Goal: Task Accomplishment & Management: Manage account settings

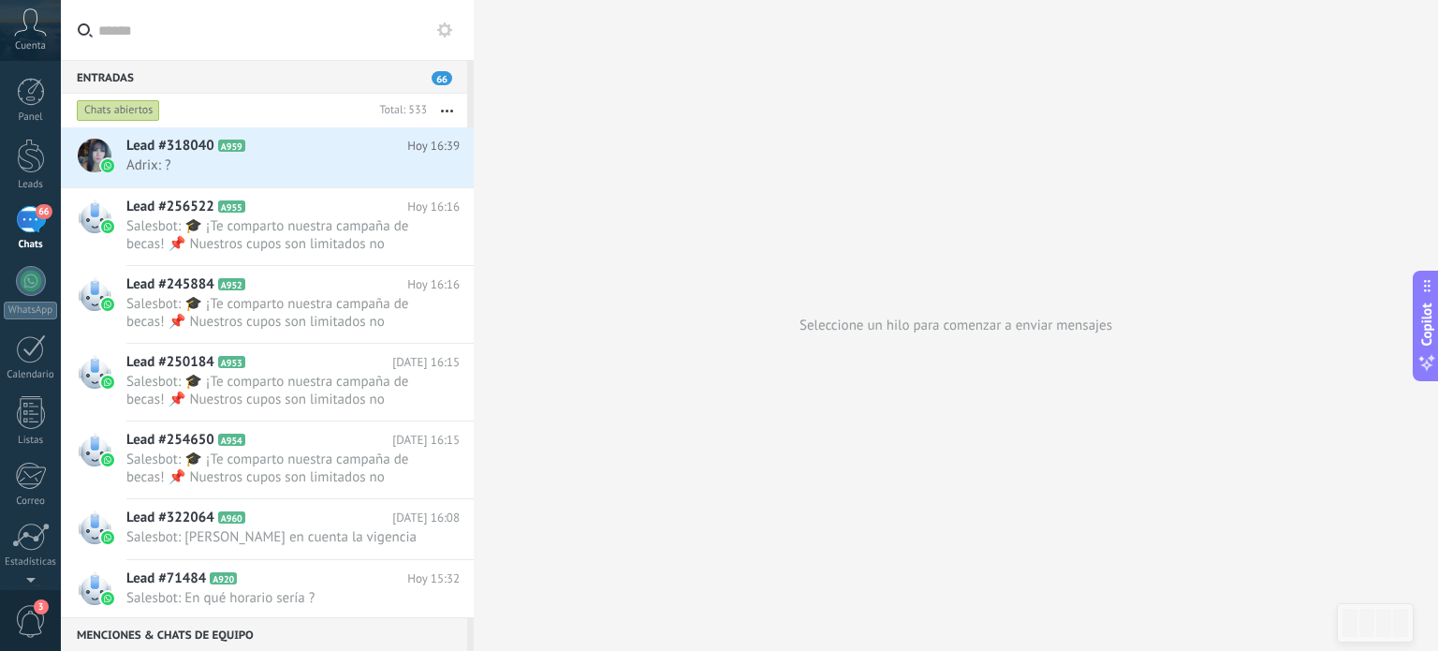
scroll to position [27, 0]
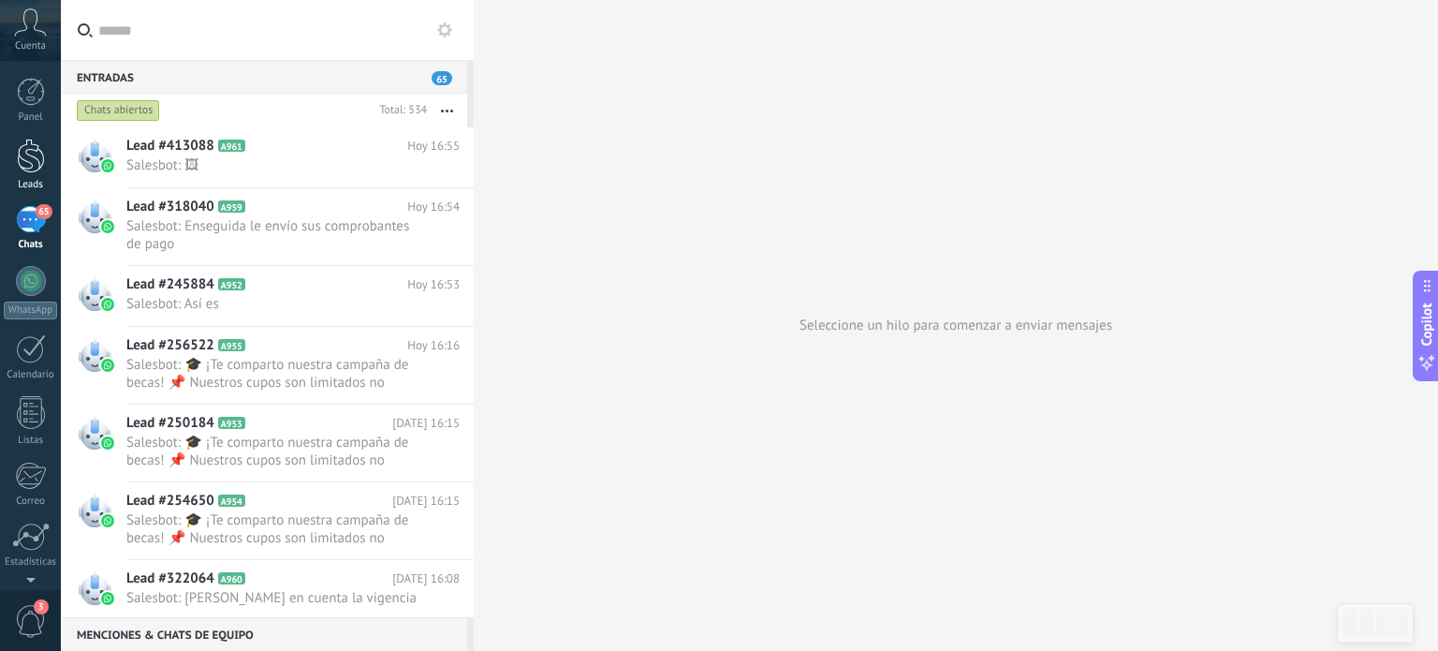
click at [33, 160] on div at bounding box center [31, 156] width 28 height 35
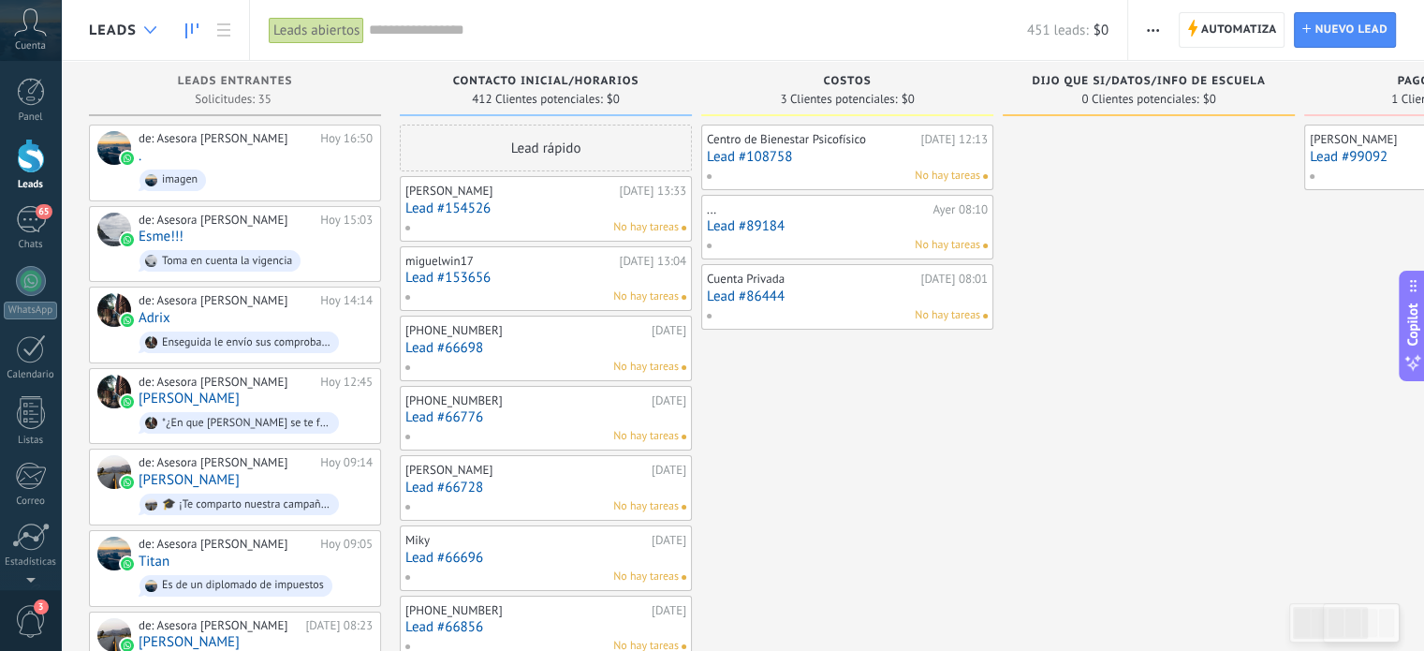
click at [146, 34] on div at bounding box center [150, 30] width 31 height 37
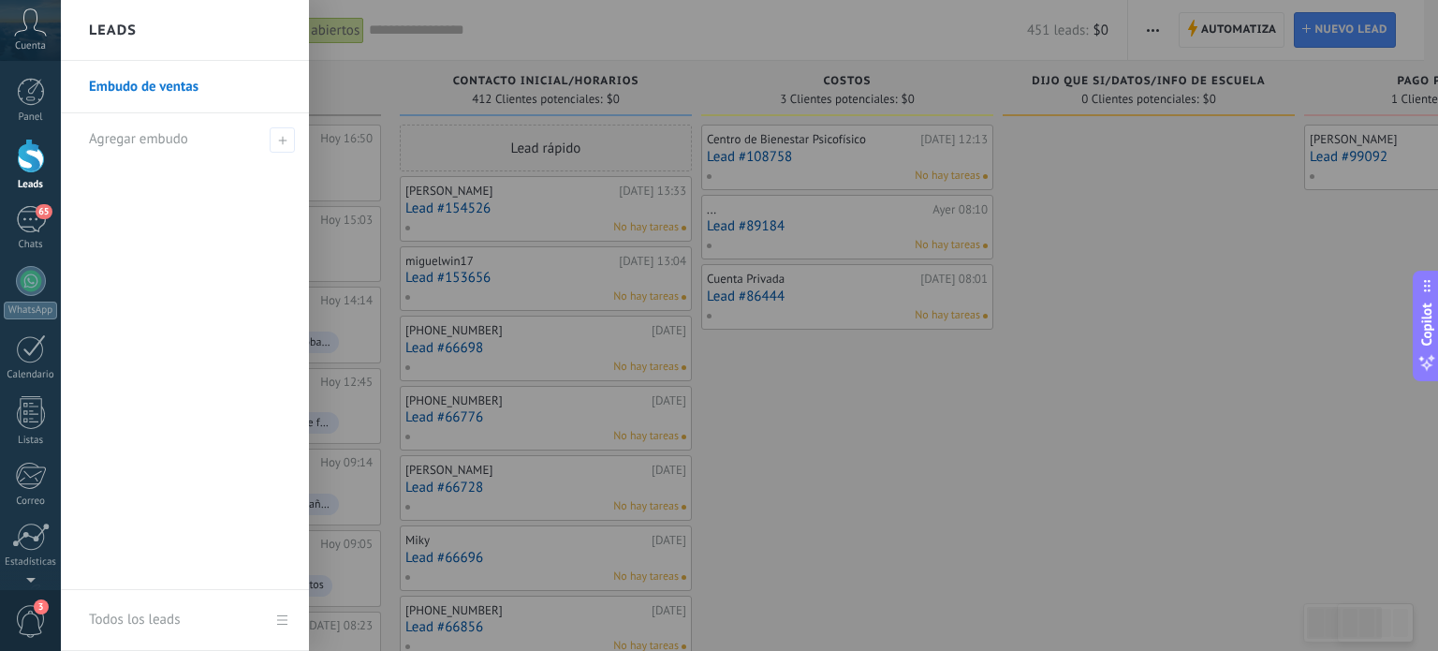
click at [167, 91] on link "Embudo de ventas" at bounding box center [189, 87] width 201 height 52
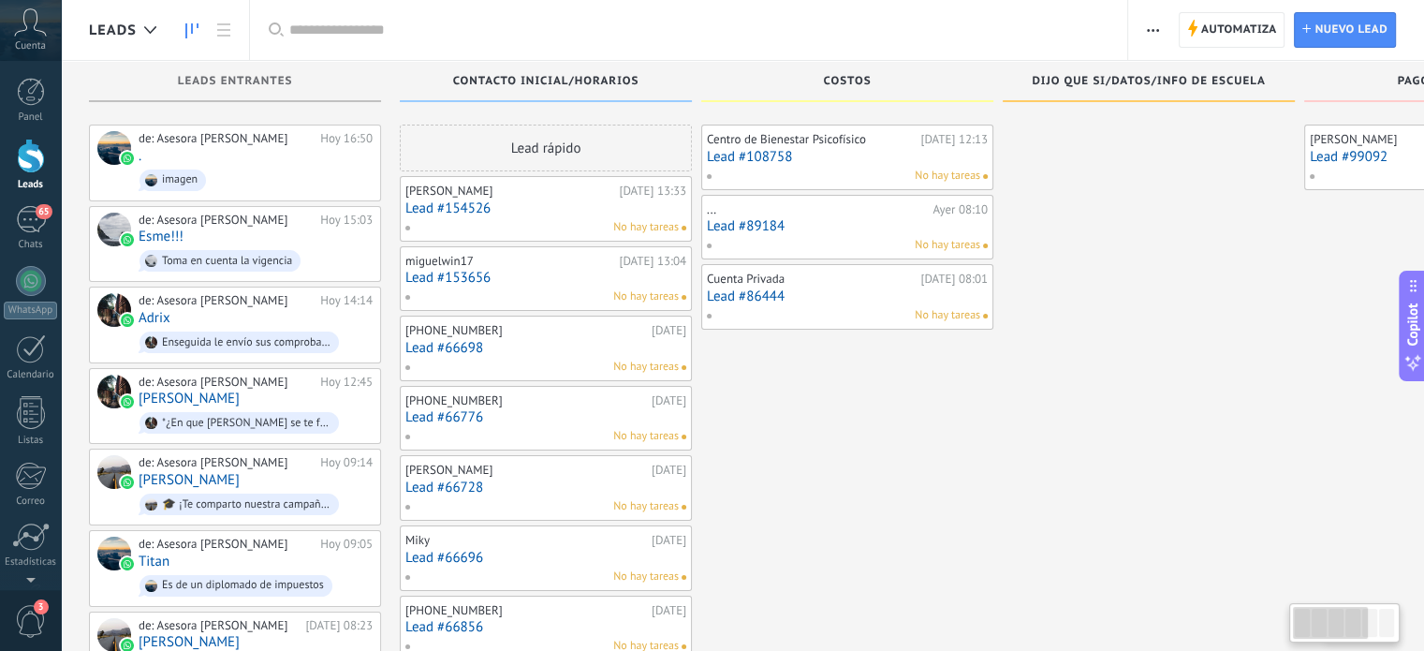
click at [221, 62] on div "Leads Entrantes" at bounding box center [235, 81] width 292 height 41
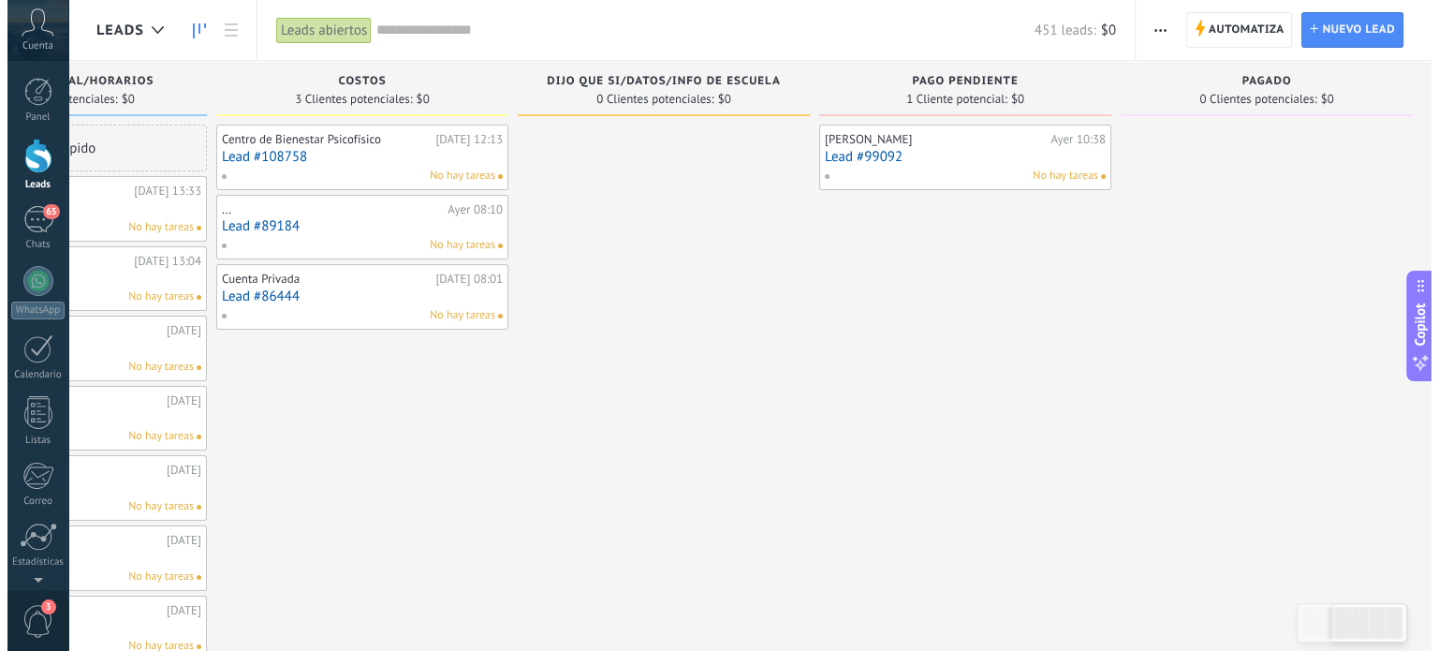
scroll to position [0, 493]
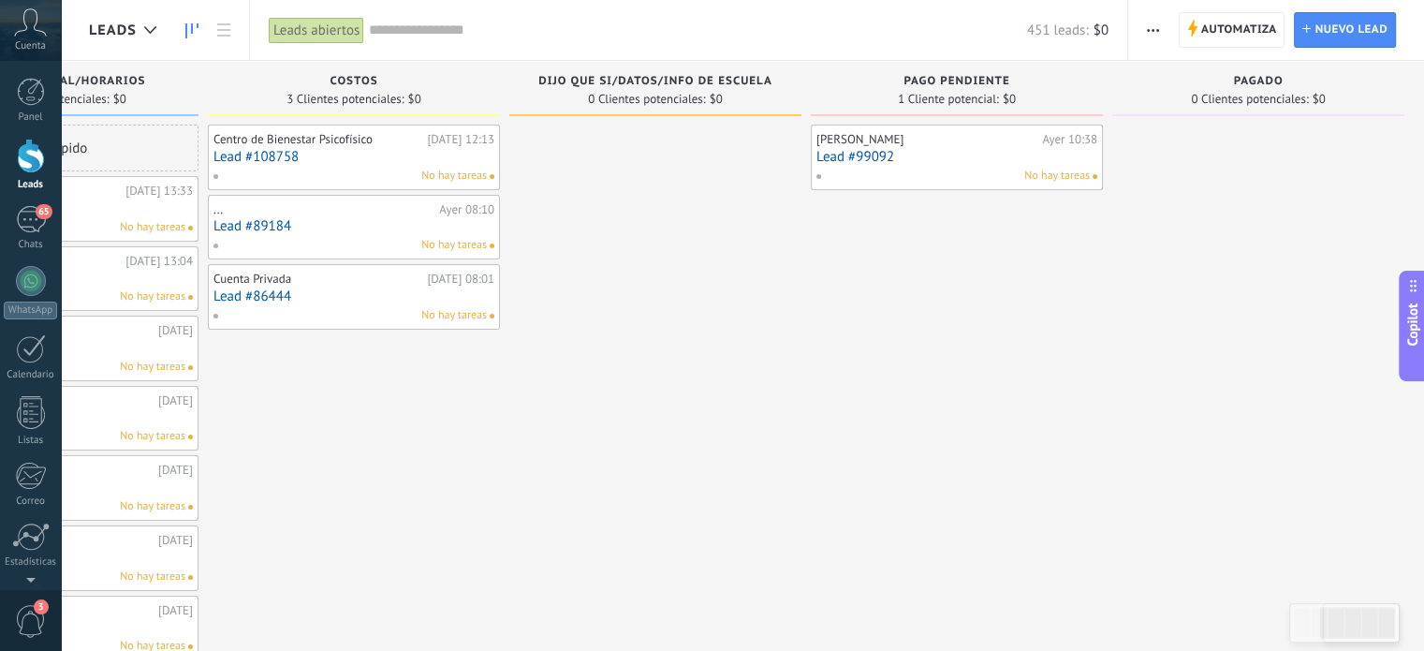
click at [905, 155] on link "Lead #99092" at bounding box center [956, 157] width 281 height 16
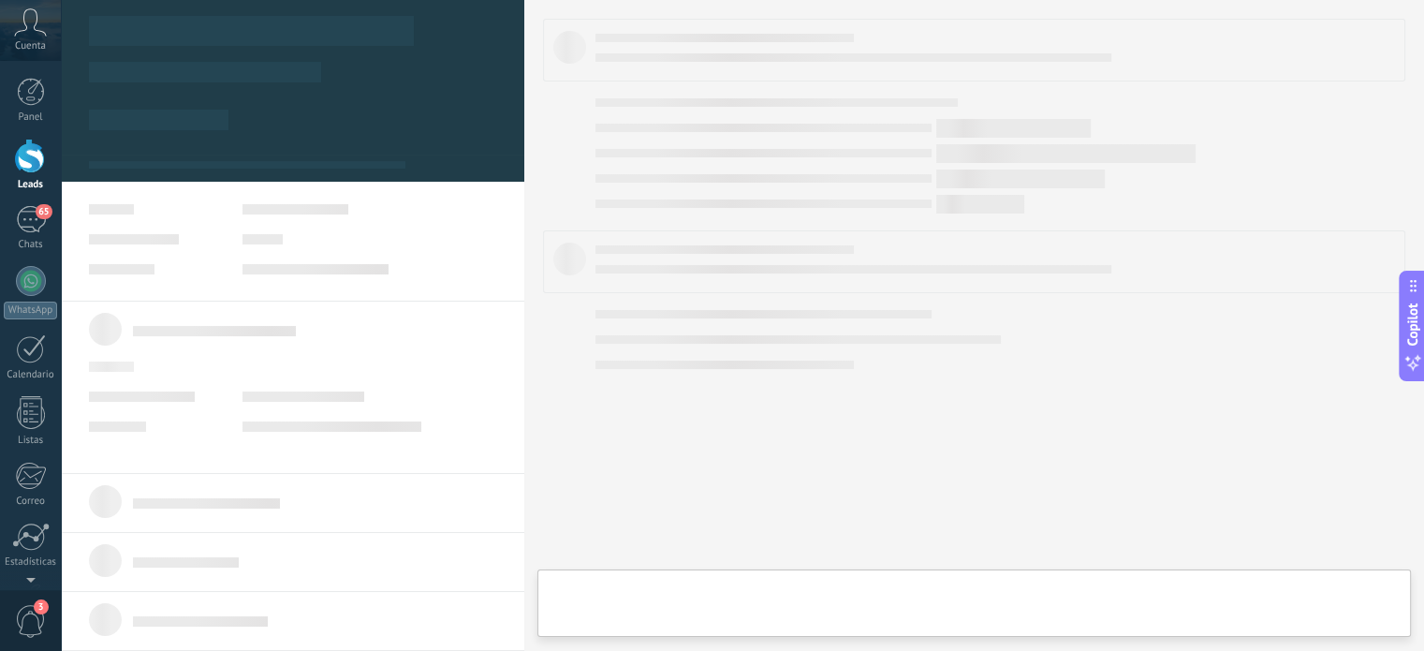
scroll to position [0, 487]
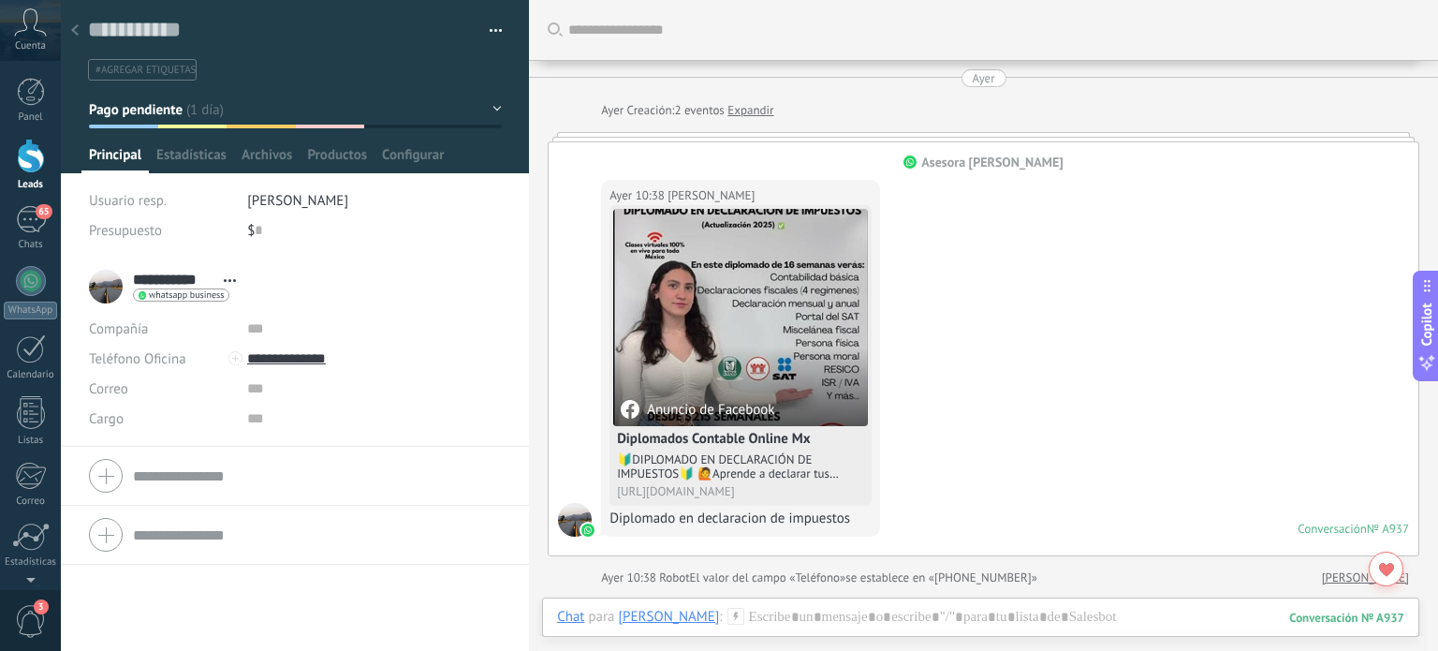
click at [78, 36] on use at bounding box center [74, 29] width 7 height 11
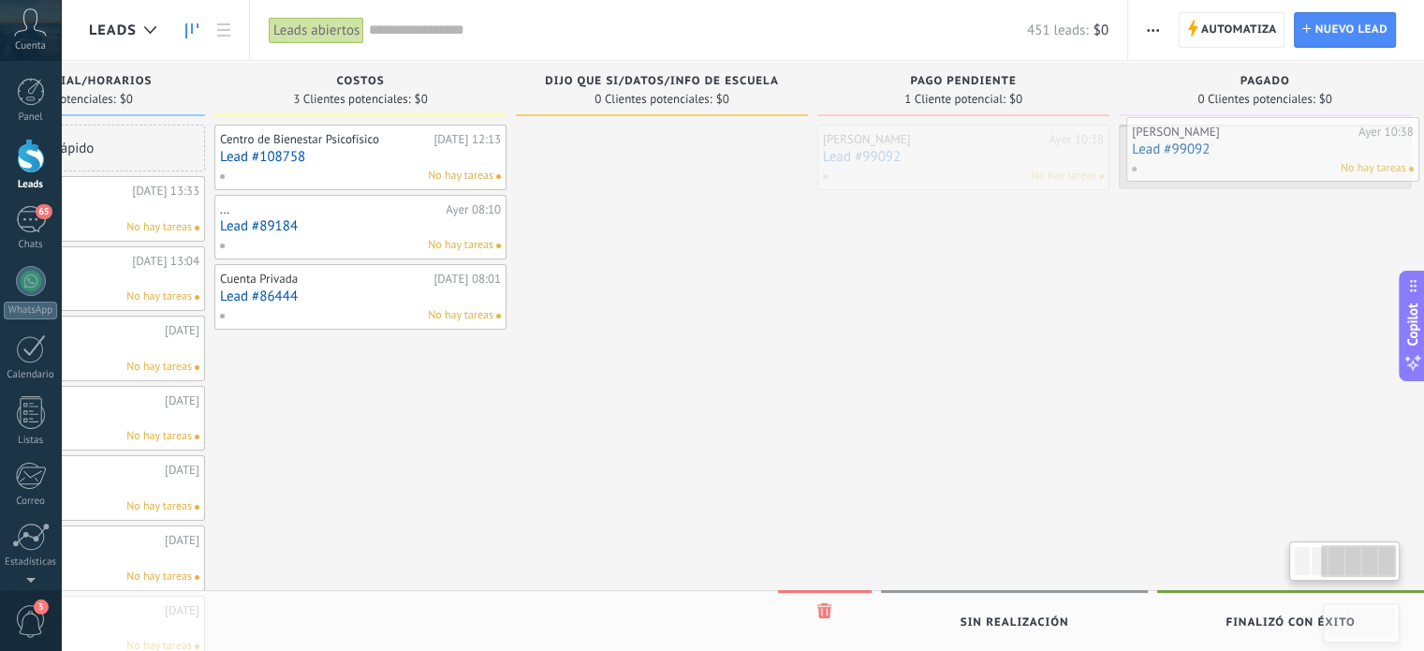
scroll to position [0, 502]
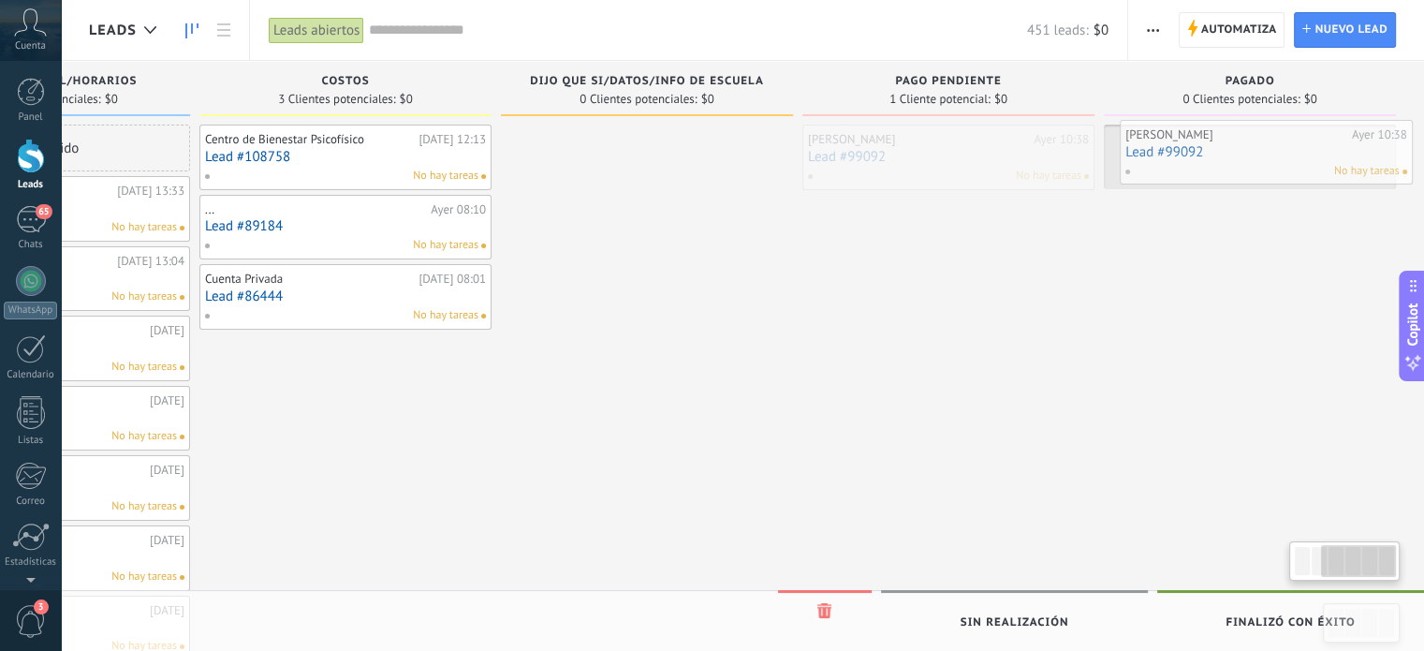
drag, startPoint x: 1026, startPoint y: 160, endPoint x: 1211, endPoint y: 163, distance: 185.4
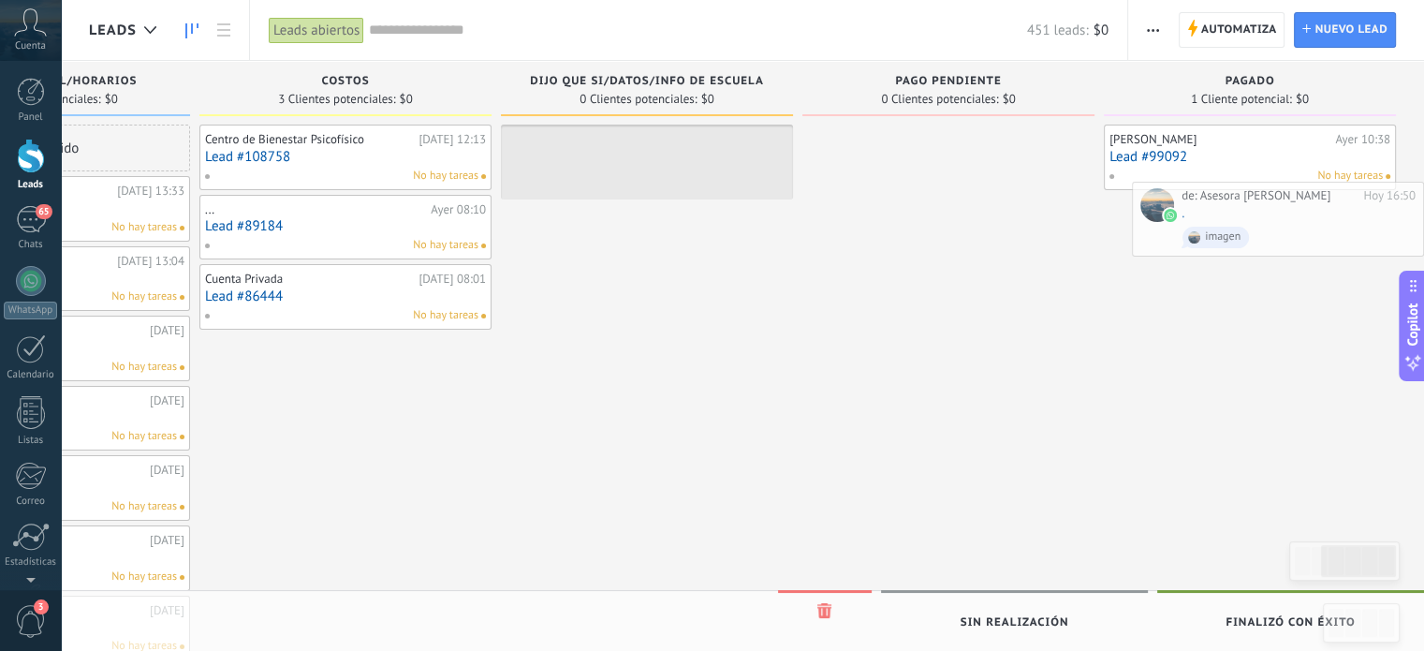
drag, startPoint x: 228, startPoint y: 158, endPoint x: 1272, endPoint y: 219, distance: 1045.4
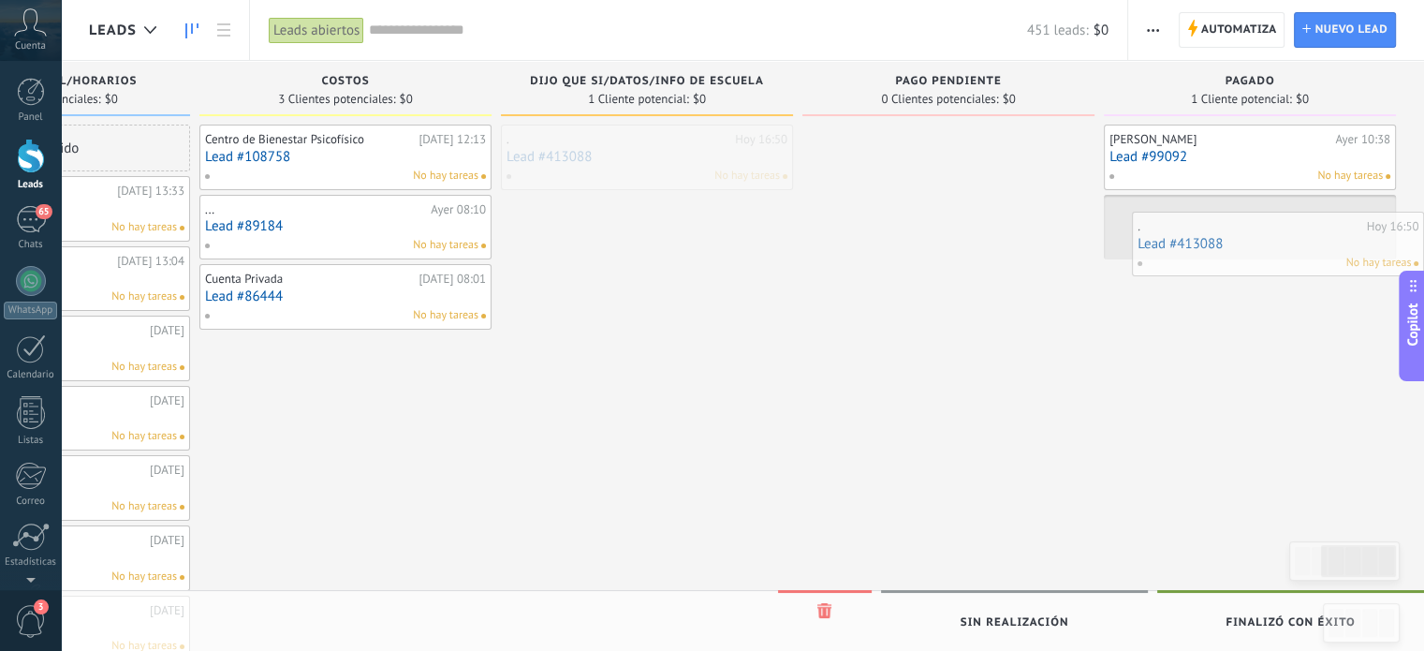
drag, startPoint x: 599, startPoint y: 153, endPoint x: 1264, endPoint y: 240, distance: 670.2
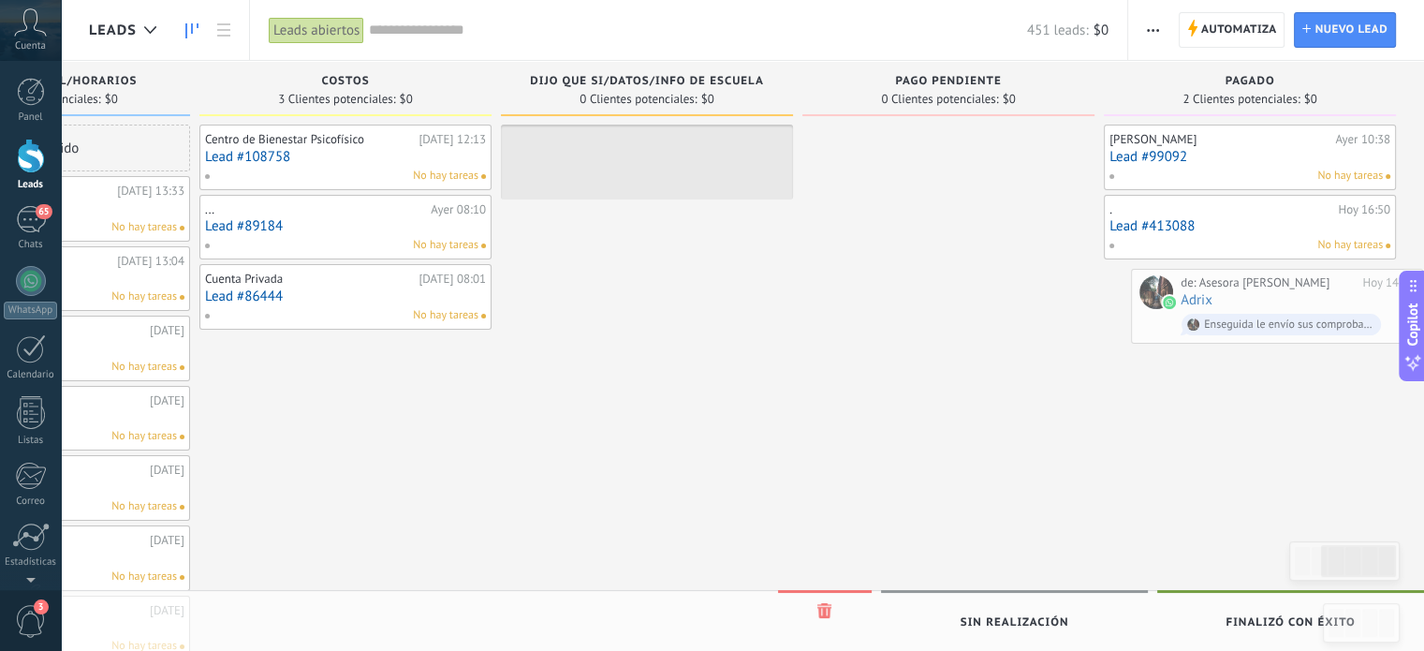
drag, startPoint x: 216, startPoint y: 249, endPoint x: 1258, endPoint y: 314, distance: 1043.8
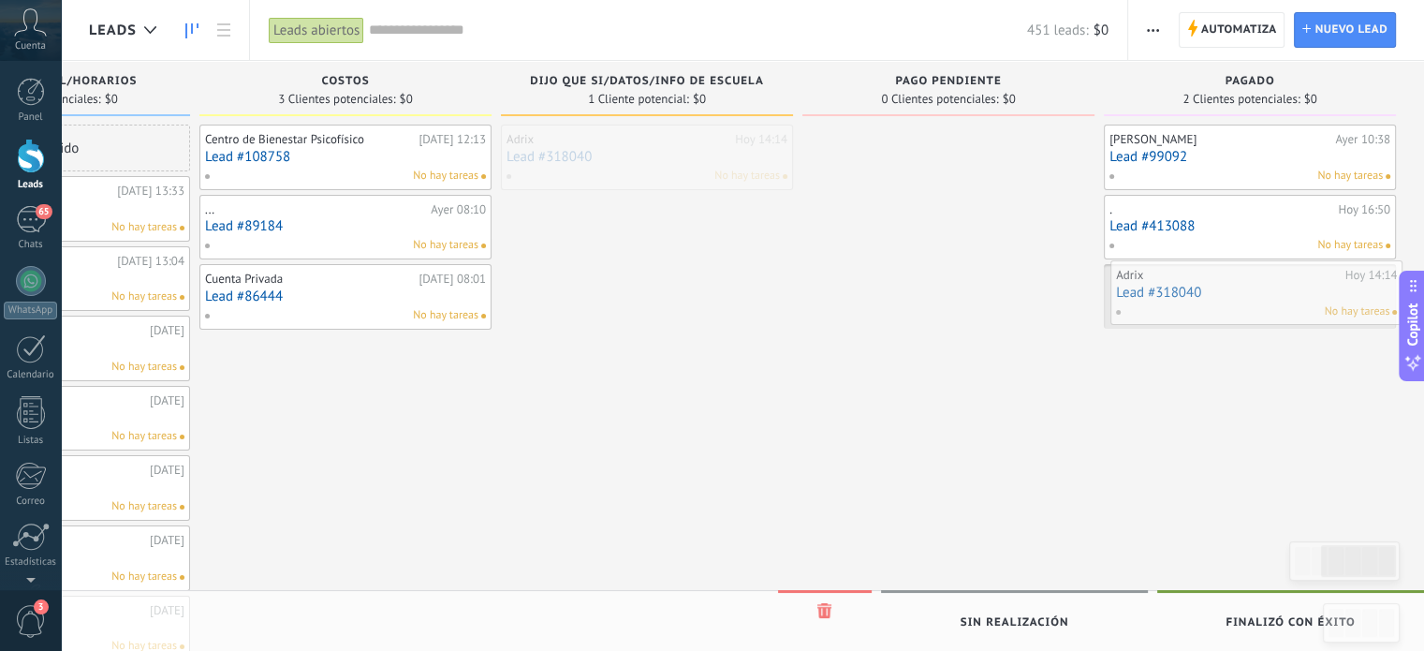
drag, startPoint x: 619, startPoint y: 157, endPoint x: 1228, endPoint y: 292, distance: 624.1
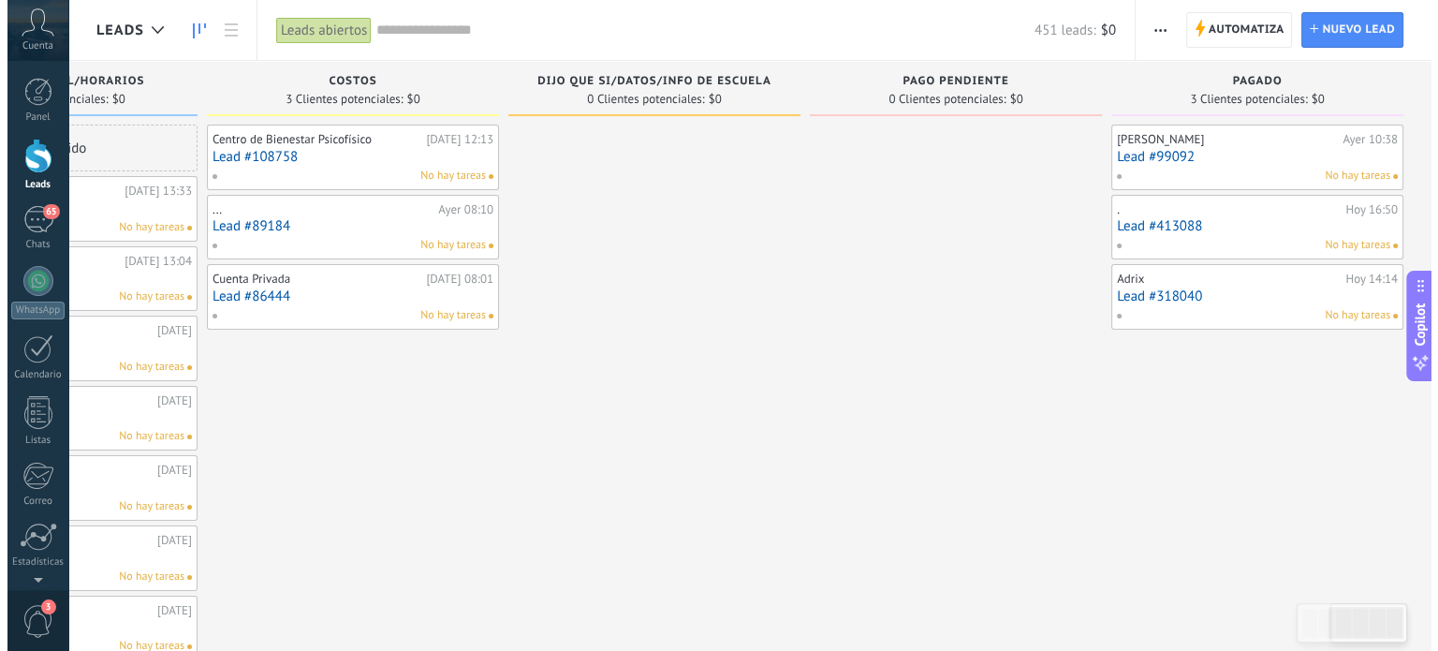
scroll to position [0, 0]
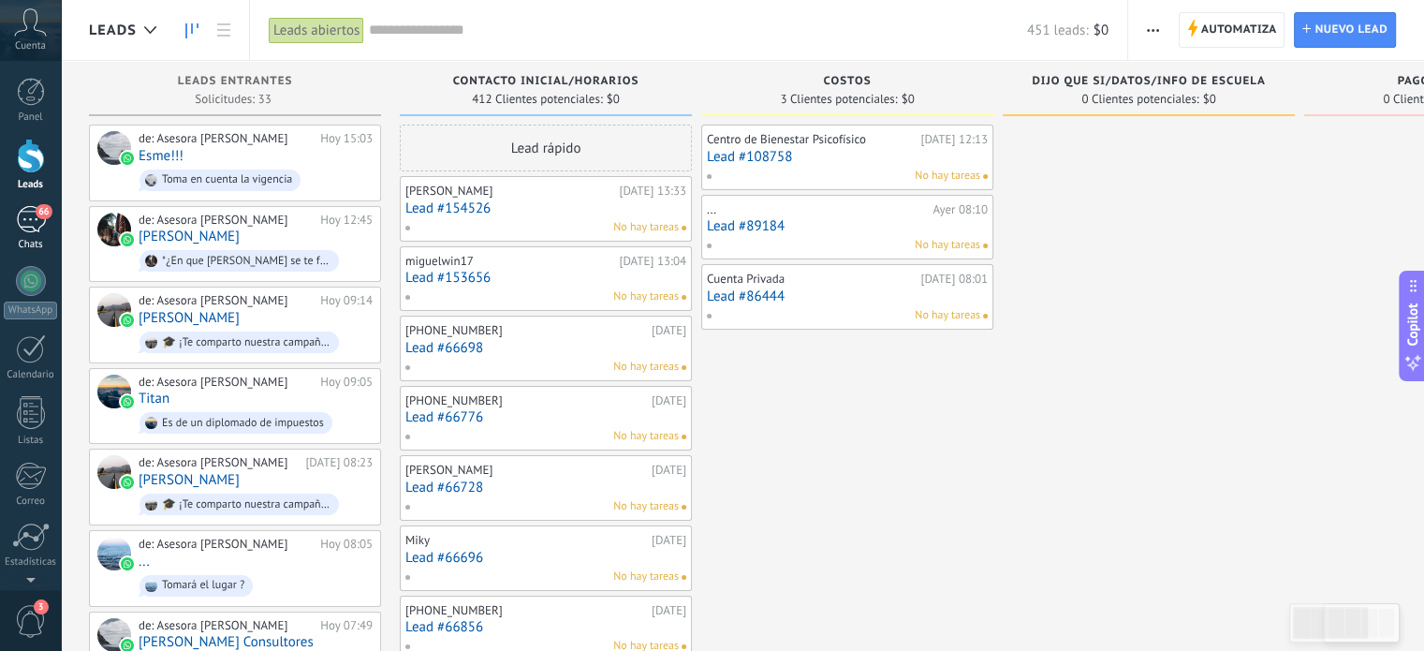
click at [32, 220] on div "66" at bounding box center [31, 219] width 30 height 27
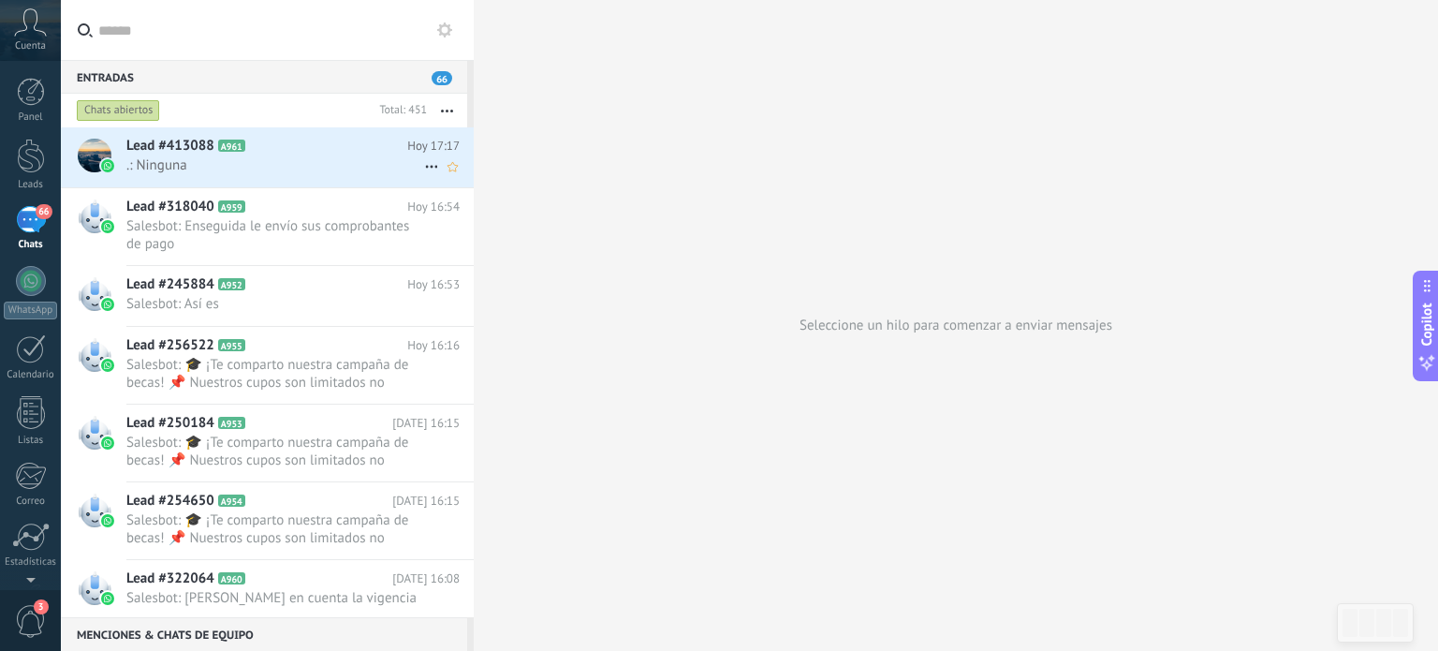
click at [311, 173] on span ".: Ninguna" at bounding box center [275, 165] width 298 height 18
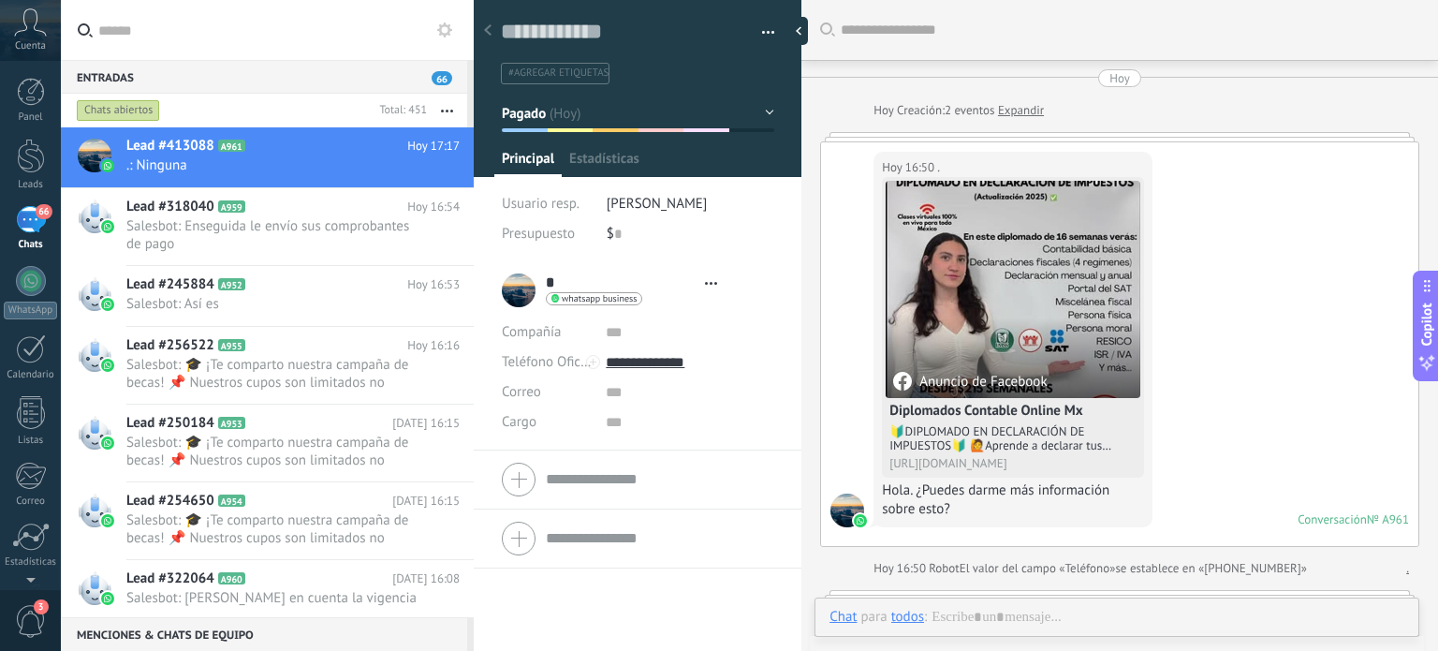
type textarea "**********"
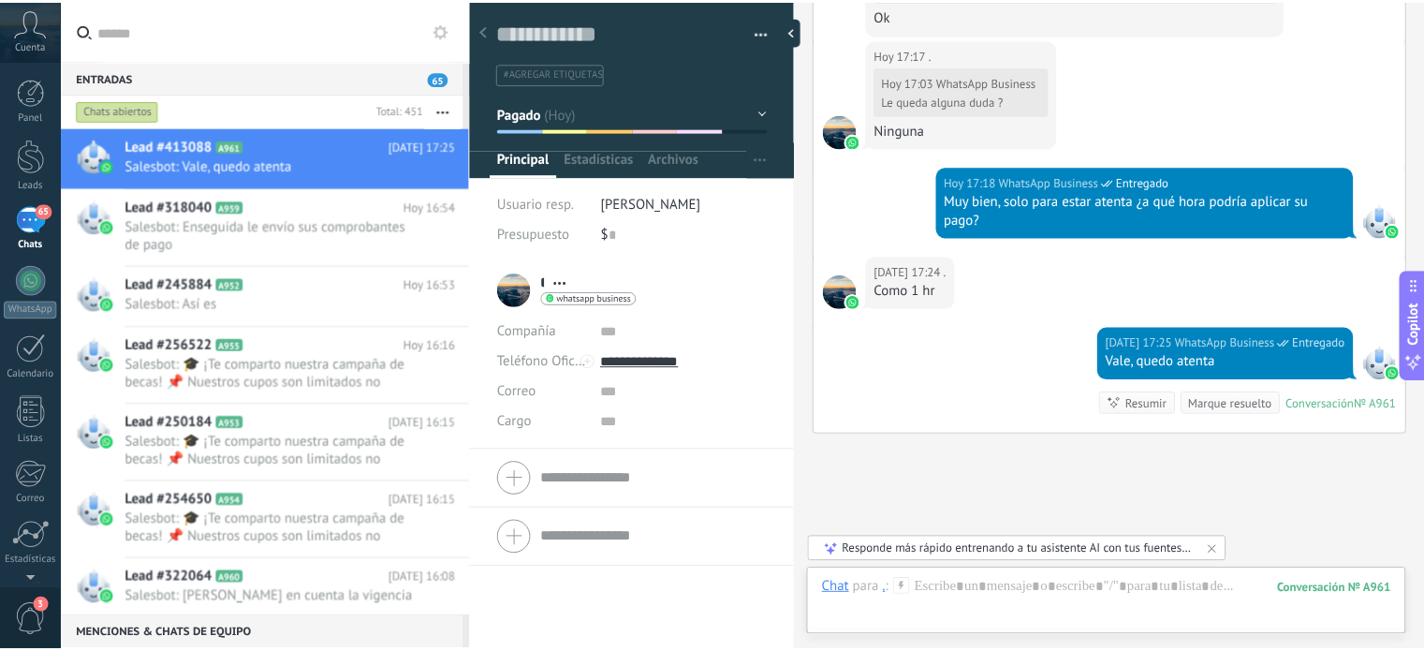
scroll to position [3306, 0]
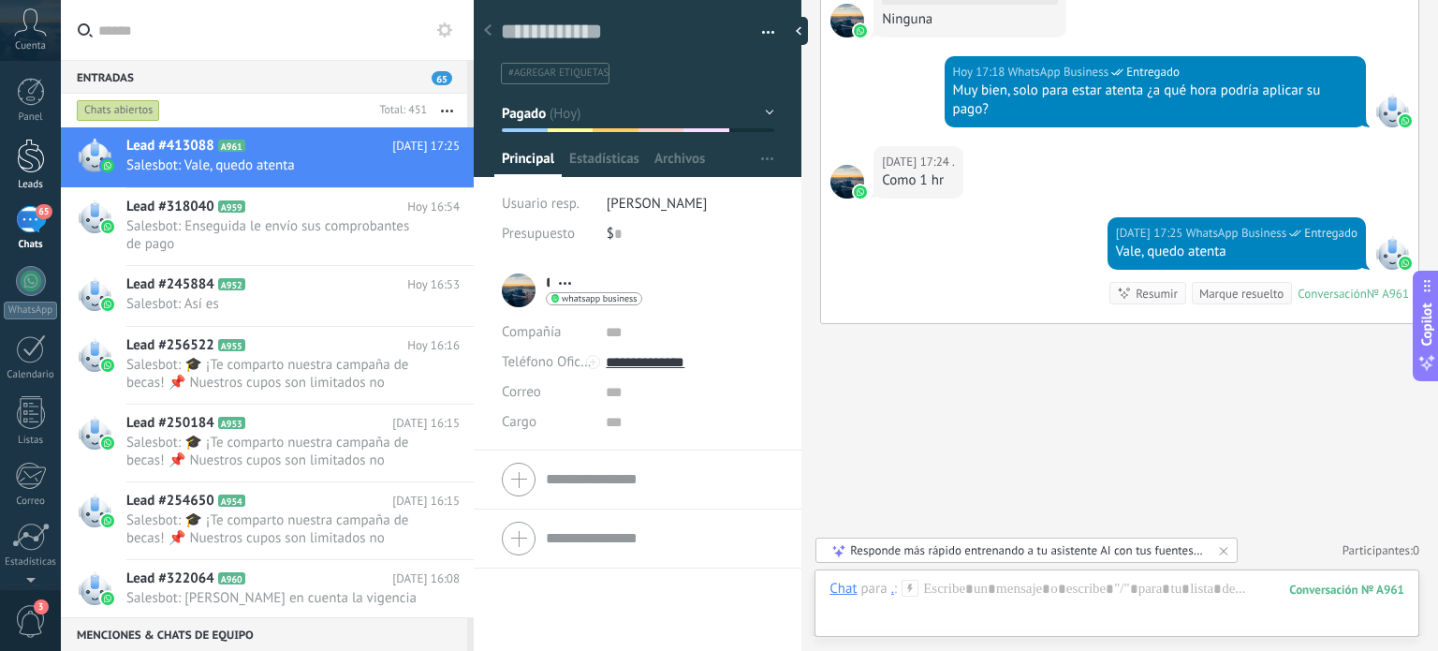
click at [26, 166] on div at bounding box center [31, 156] width 28 height 35
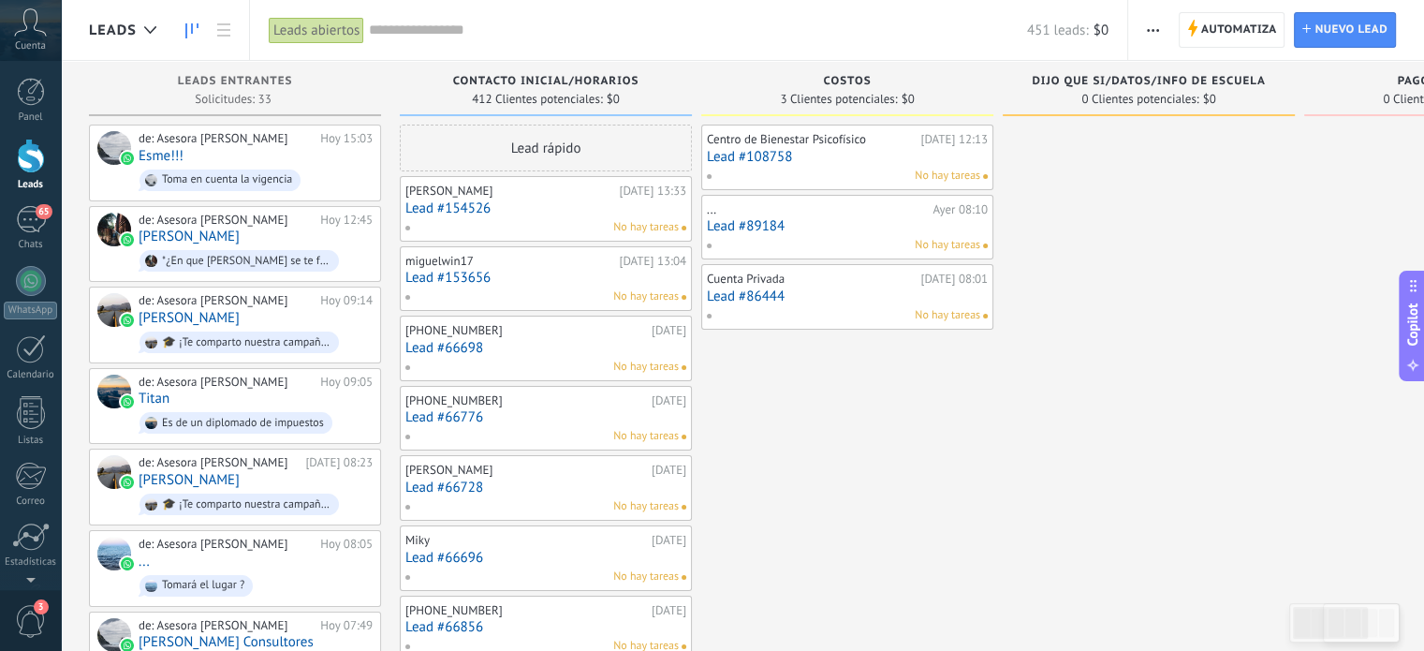
click at [402, 35] on input "text" at bounding box center [698, 31] width 658 height 20
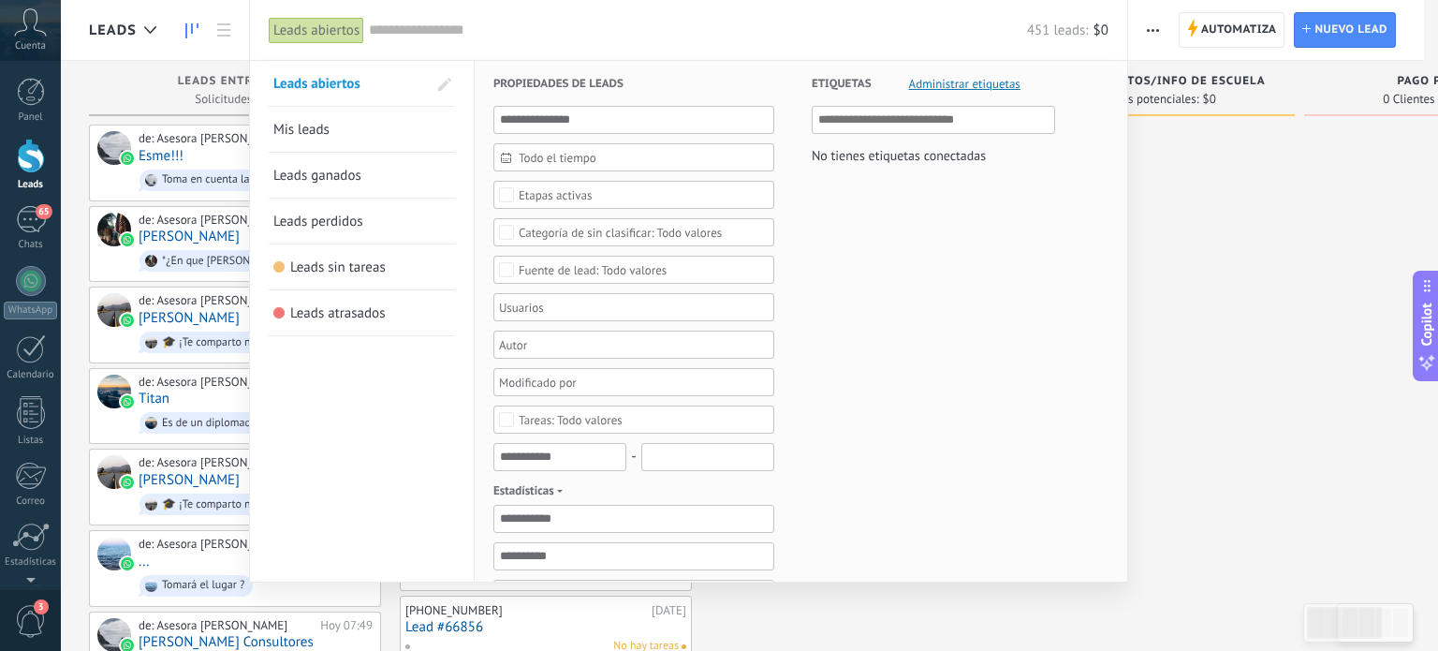
click at [1291, 371] on div at bounding box center [719, 325] width 1438 height 651
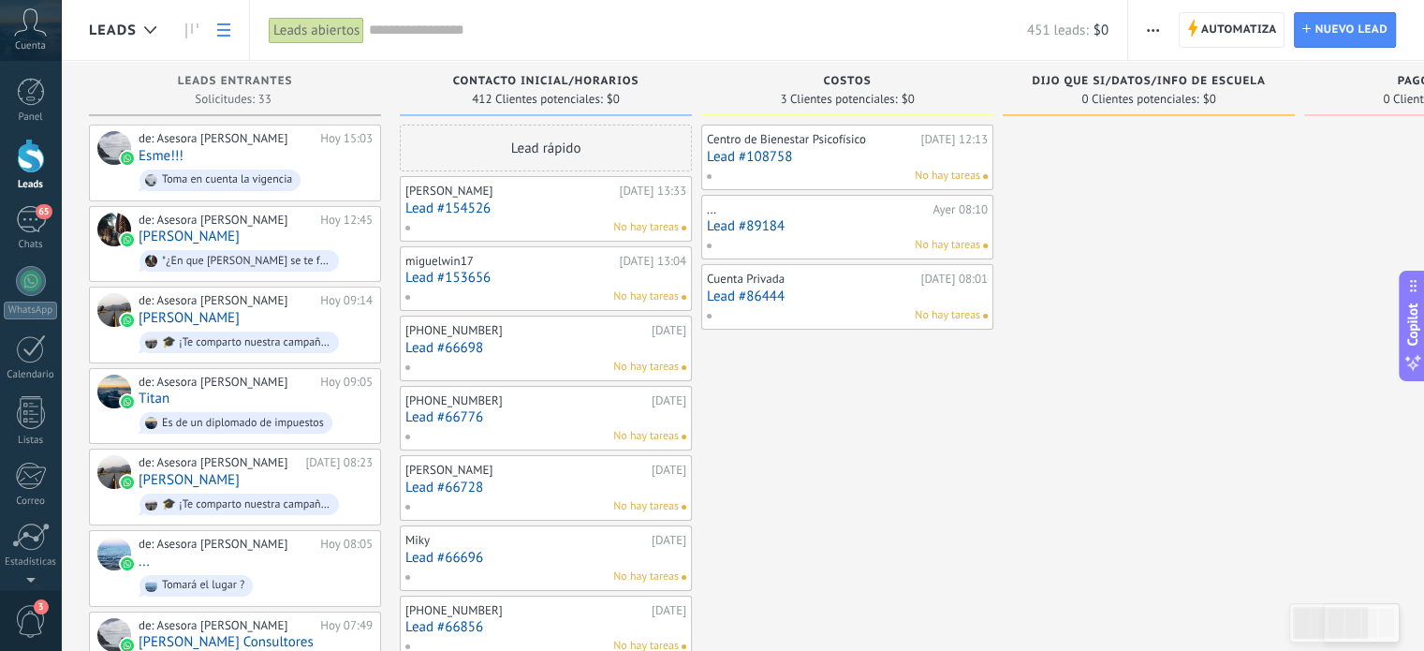
click at [213, 29] on link at bounding box center [224, 30] width 32 height 37
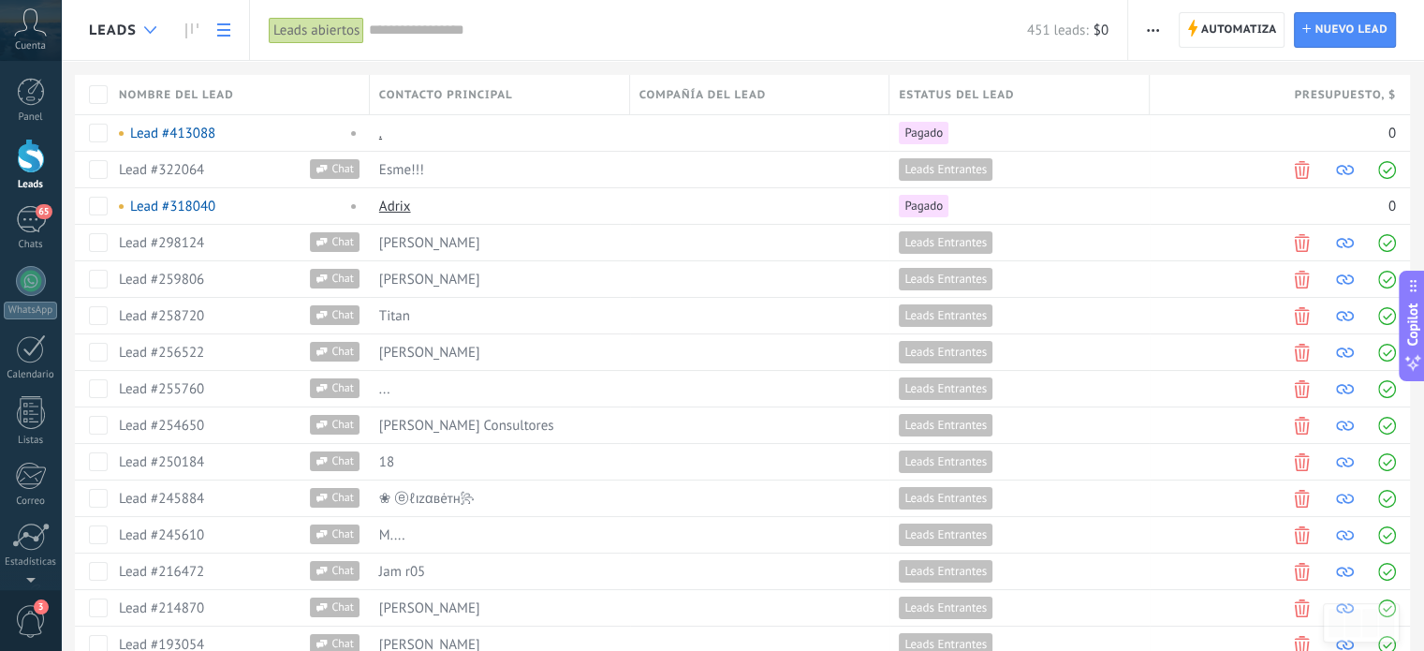
click at [150, 23] on div at bounding box center [150, 30] width 31 height 37
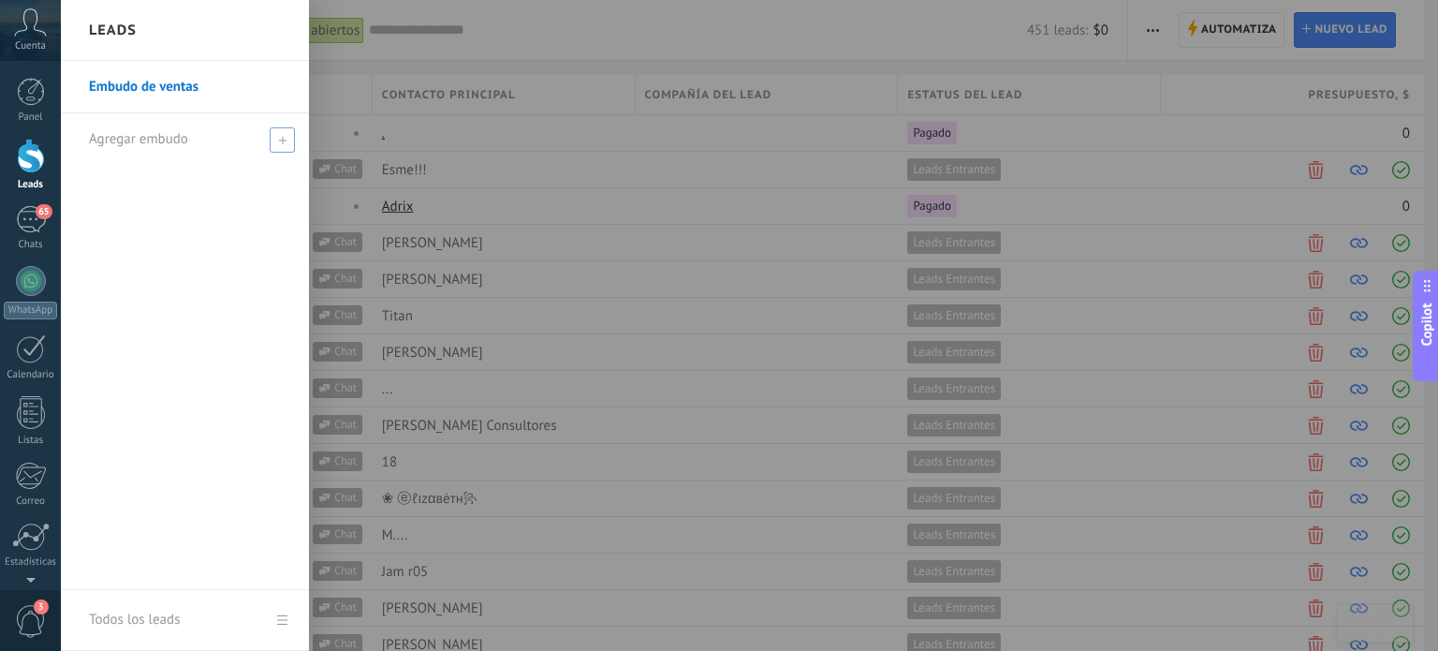
click at [270, 140] on span at bounding box center [282, 139] width 25 height 25
click at [196, 135] on input "text" at bounding box center [177, 139] width 176 height 30
type input "*"
type input "**********"
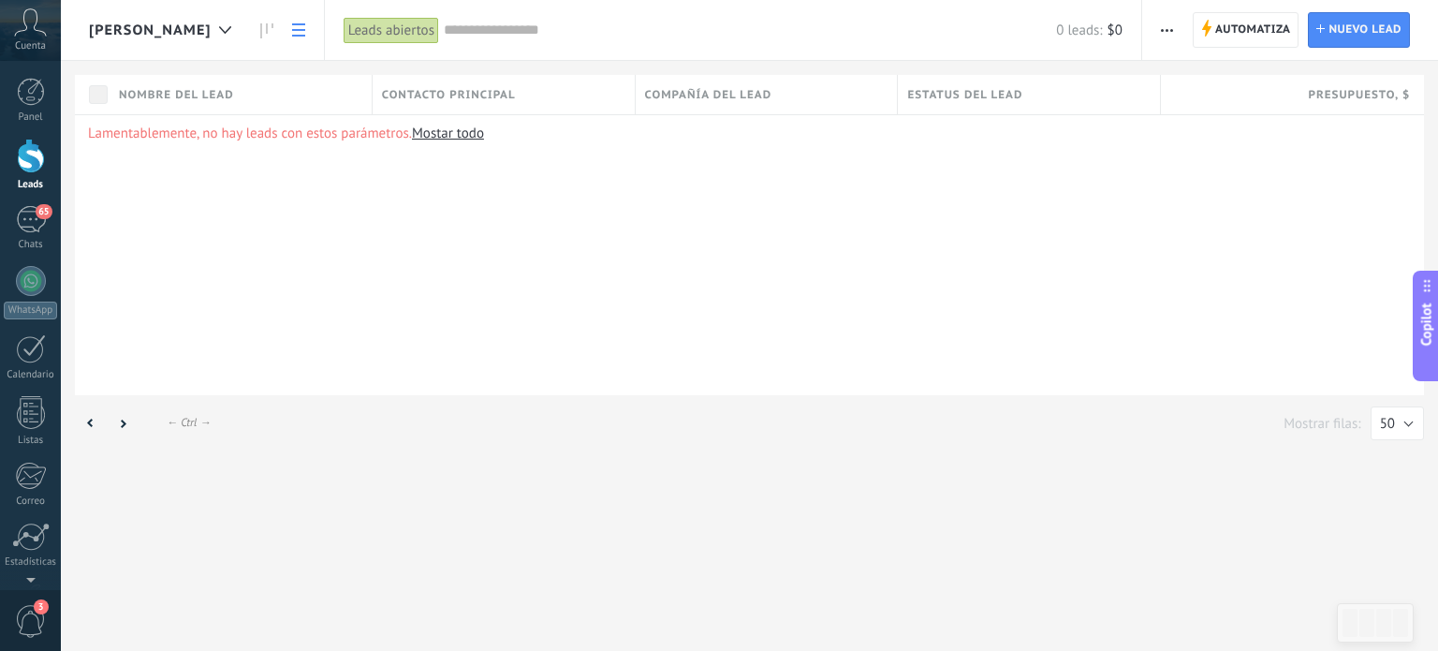
click at [203, 16] on div "[PERSON_NAME]" at bounding box center [165, 30] width 152 height 60
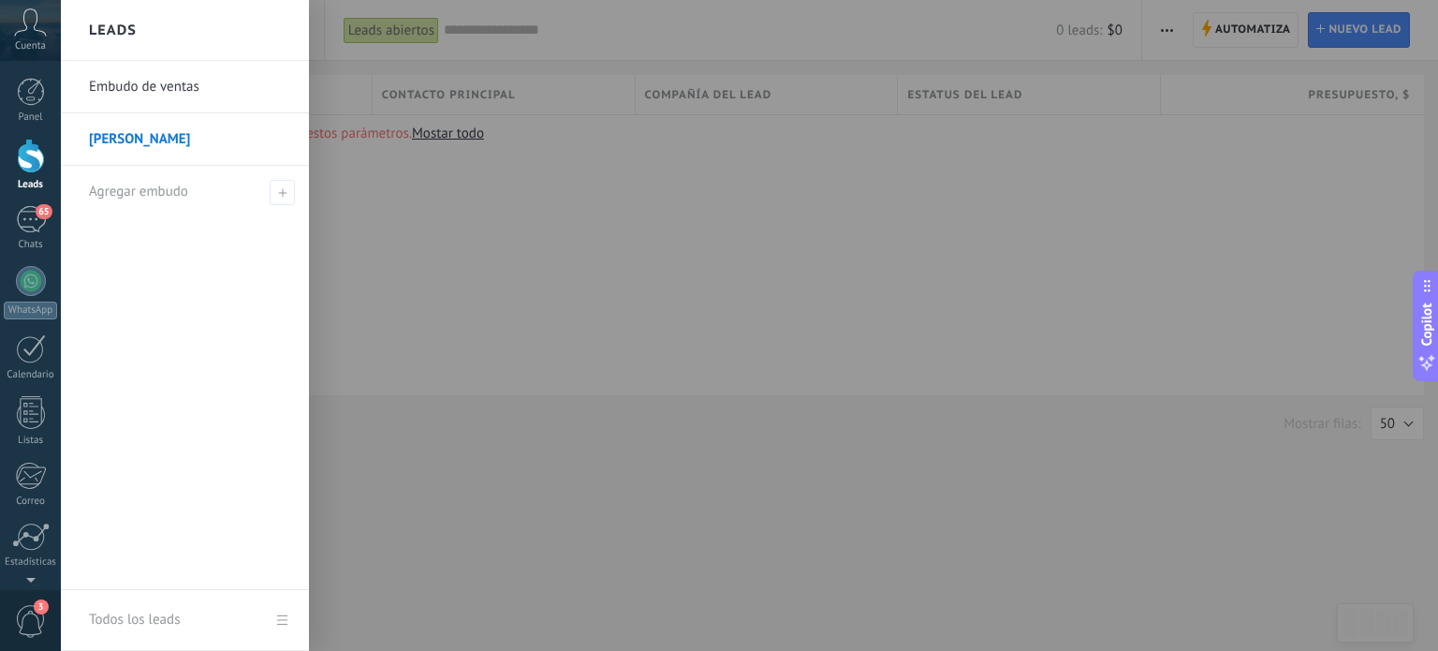
click at [187, 81] on link "Embudo de ventas" at bounding box center [189, 87] width 201 height 52
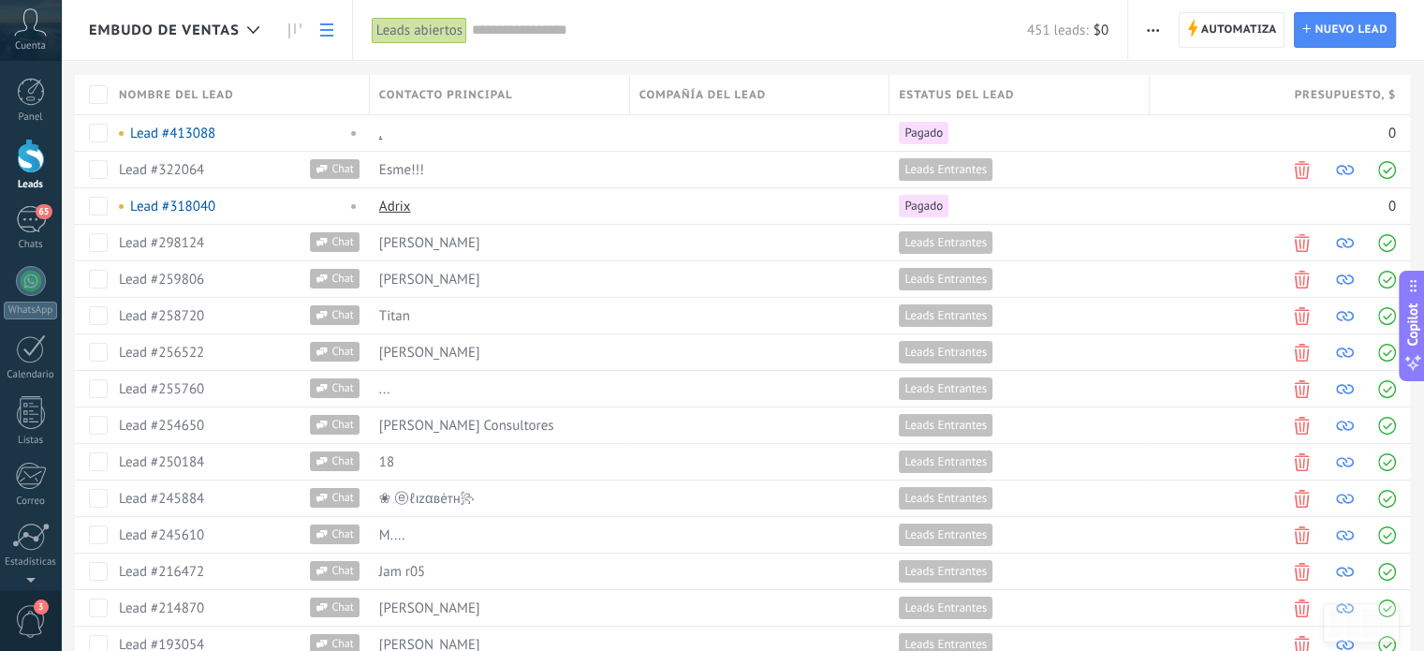
click at [155, 52] on div "Embudo de ventas" at bounding box center [179, 30] width 180 height 60
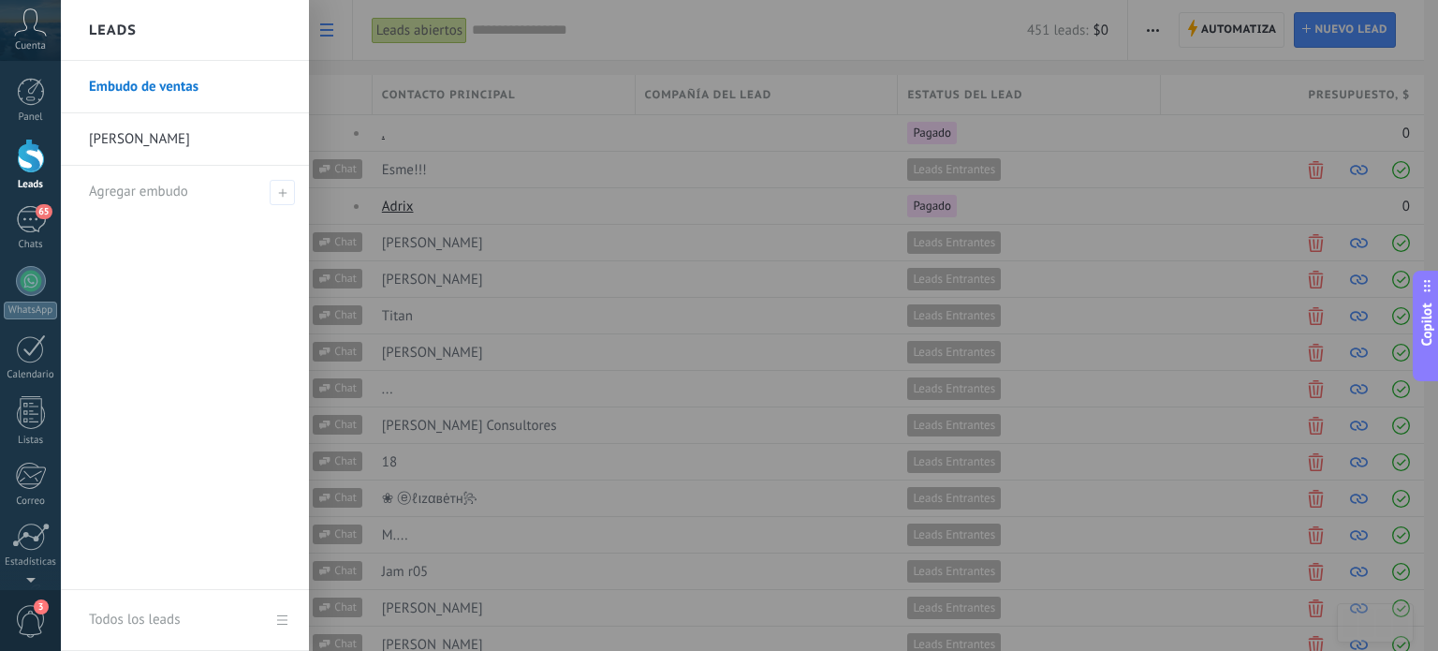
click at [157, 139] on link "[PERSON_NAME]" at bounding box center [189, 139] width 201 height 52
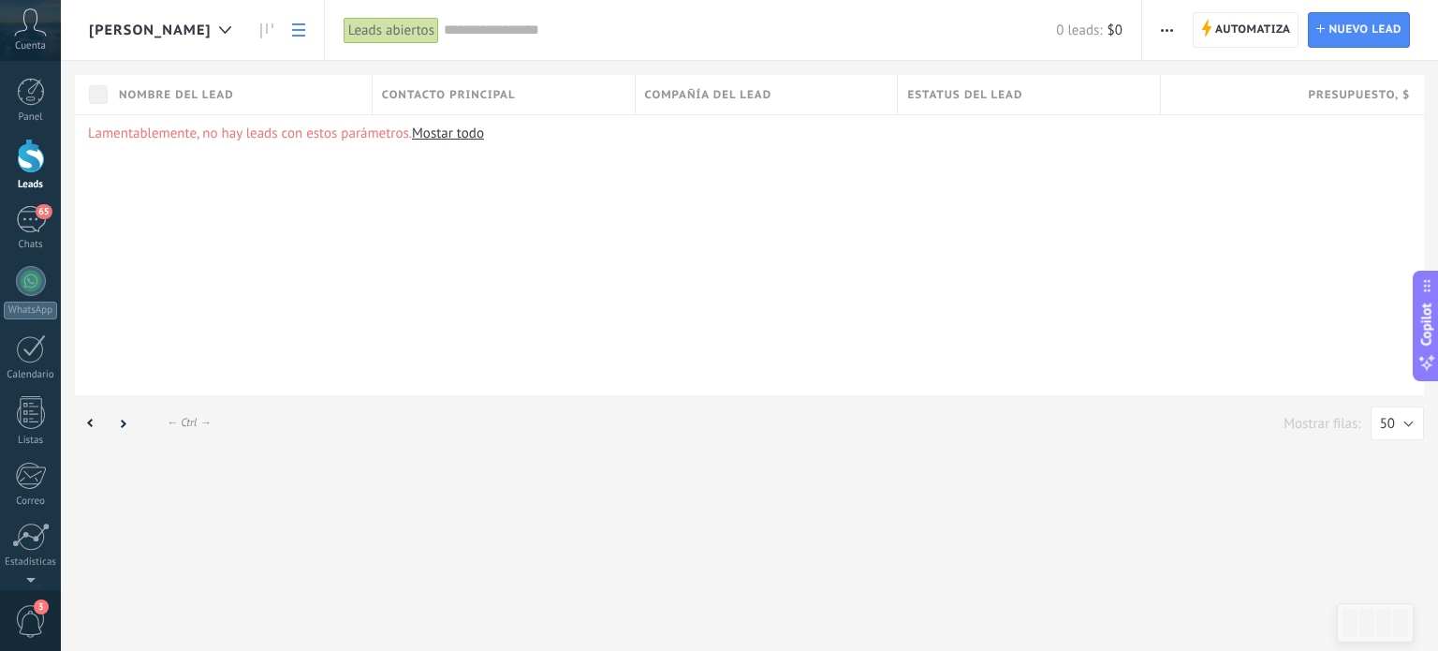
click at [468, 129] on link "Mostar todo" at bounding box center [448, 133] width 72 height 18
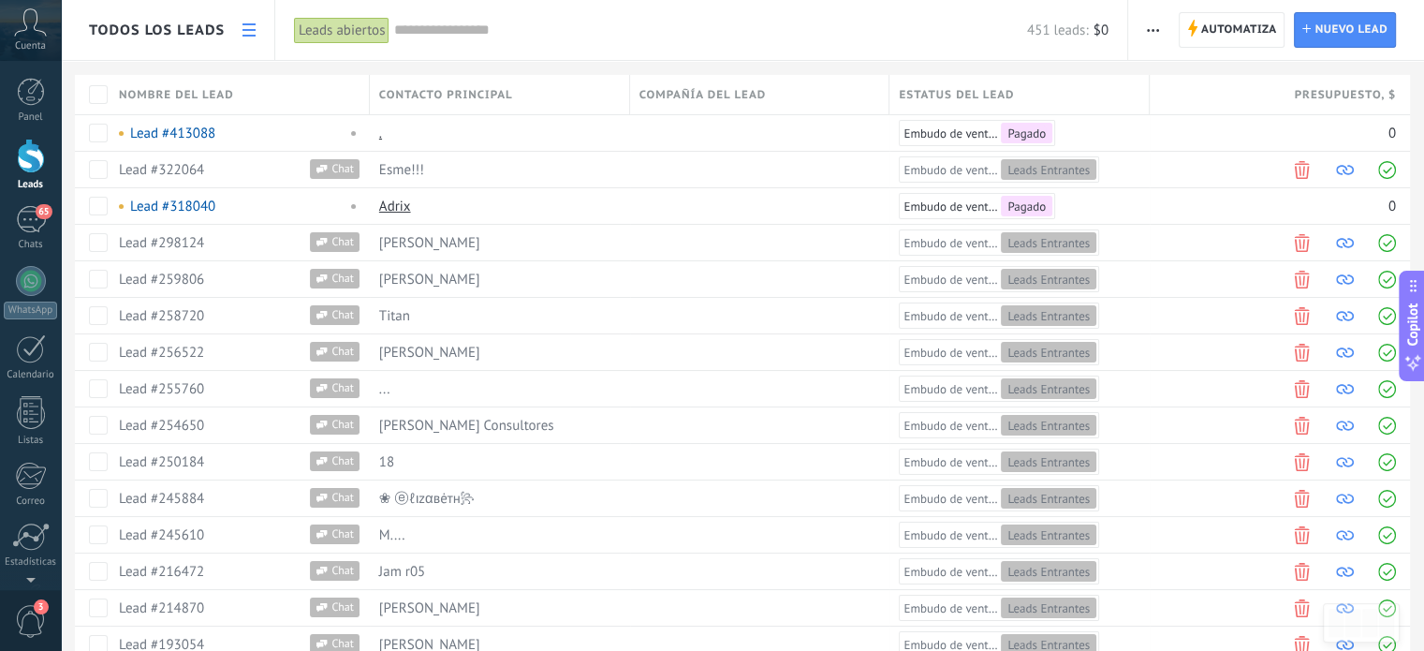
click at [140, 49] on div "Todos los leads" at bounding box center [157, 30] width 136 height 60
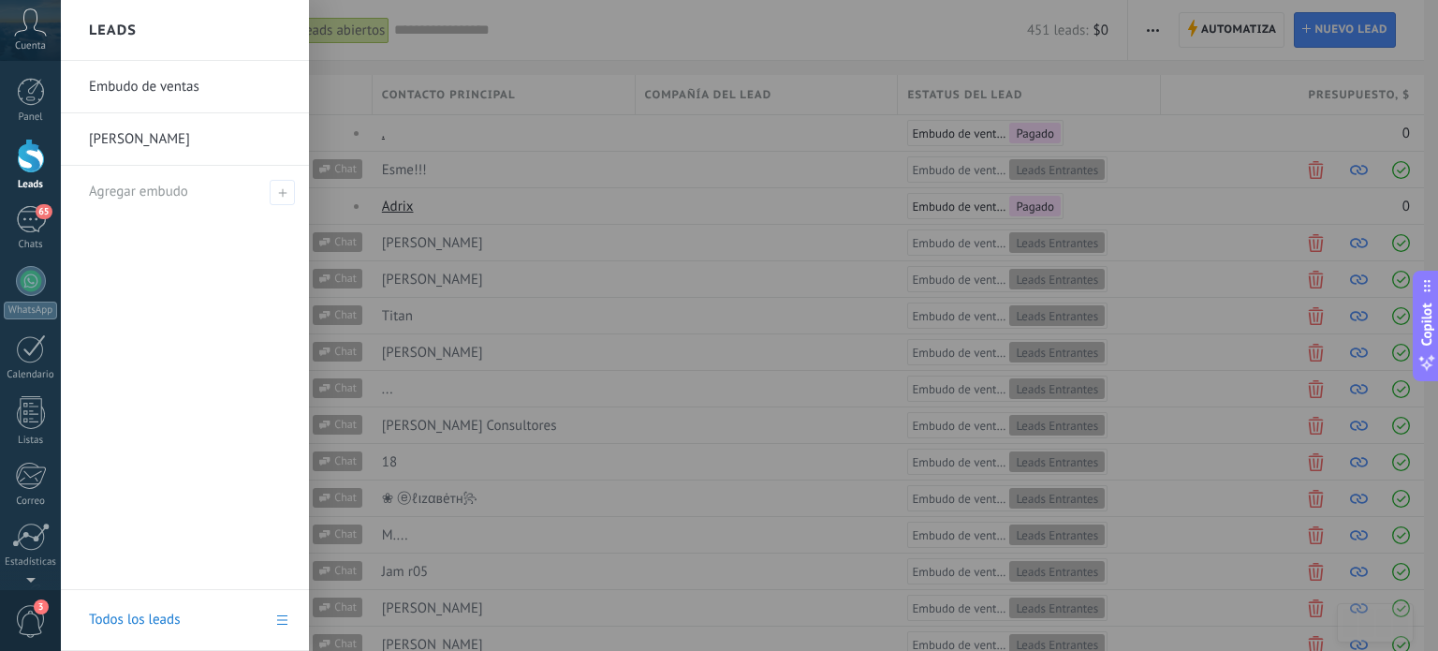
click at [138, 149] on link "[PERSON_NAME]" at bounding box center [189, 139] width 201 height 52
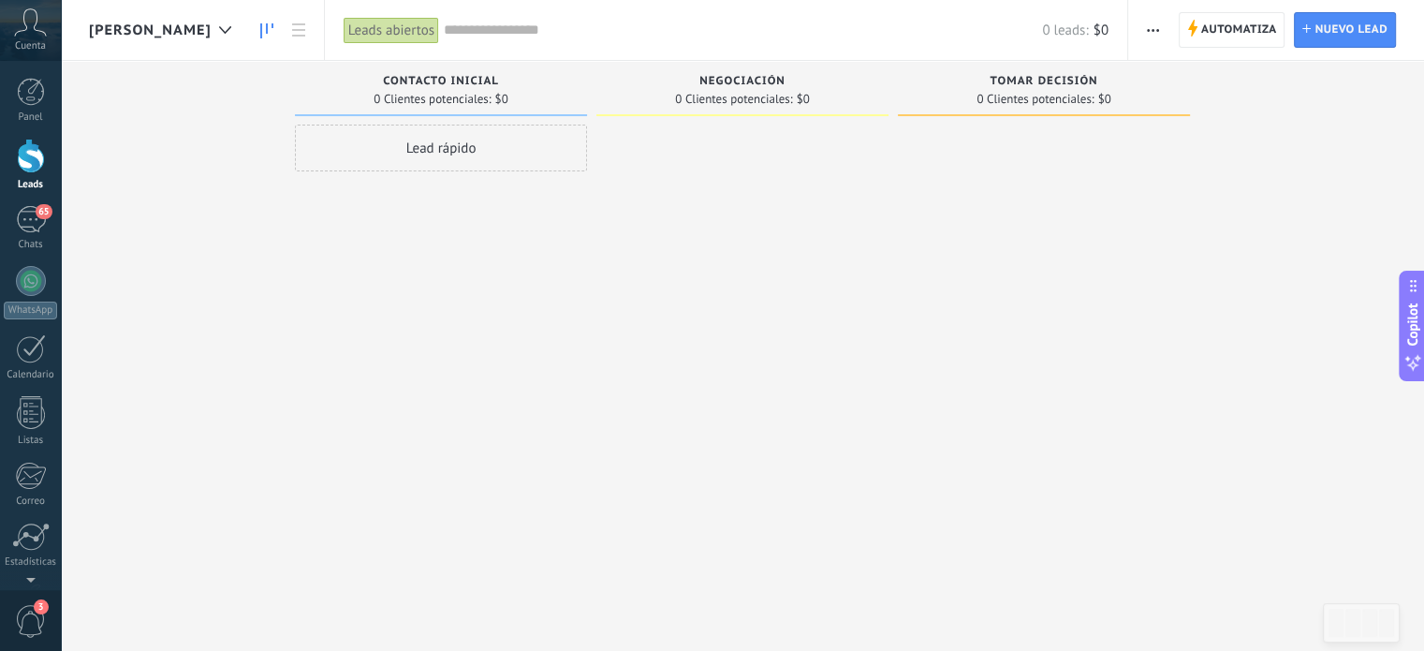
click at [212, 103] on div "Leads Entrantes Solicitudes: [PHONE_NUMBER] Contacto inicial 0 Clientes potenci…" at bounding box center [756, 296] width 1335 height 470
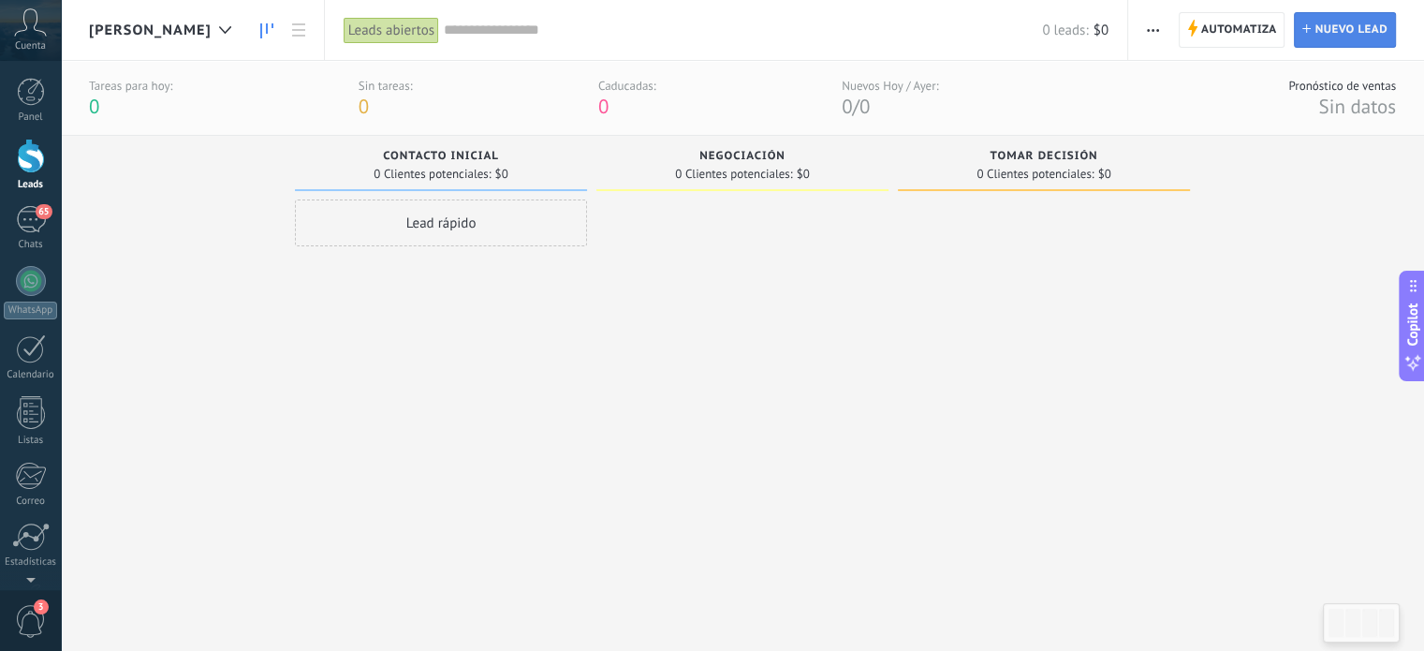
click at [1320, 33] on span "Nuevo lead" at bounding box center [1350, 30] width 73 height 34
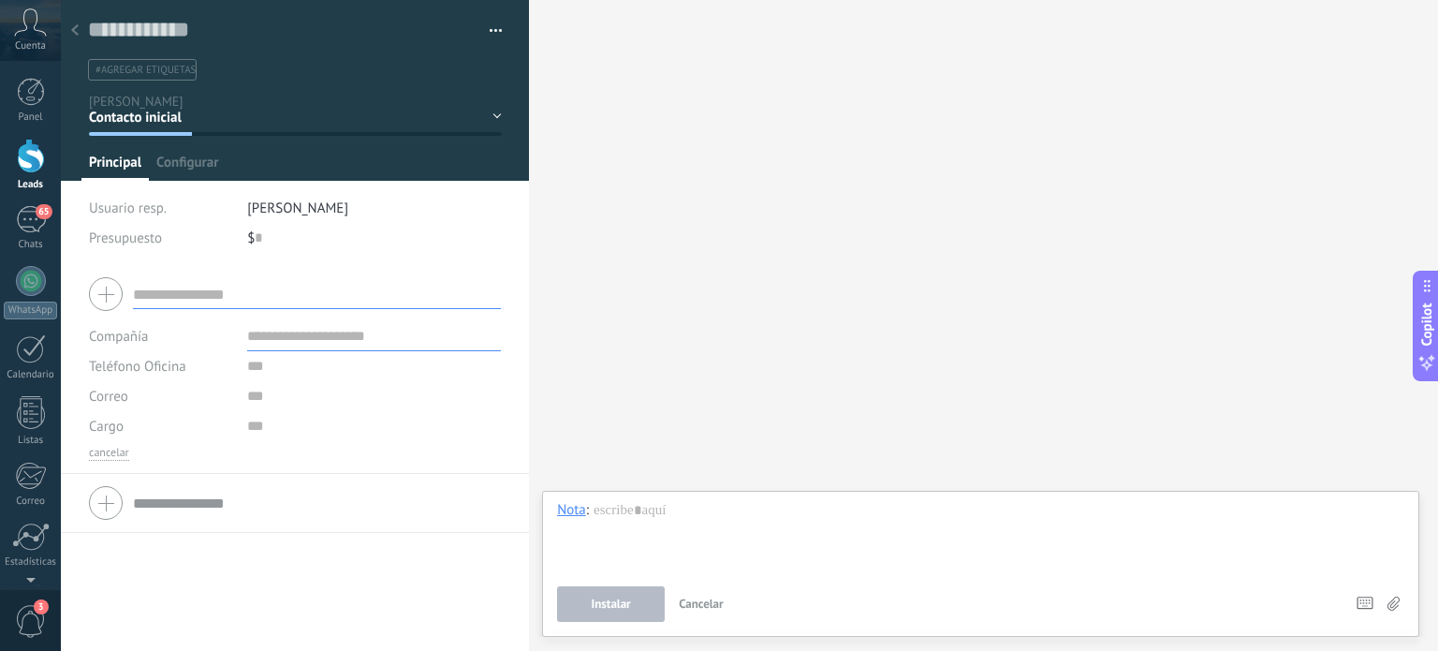
click at [75, 25] on icon at bounding box center [74, 29] width 7 height 11
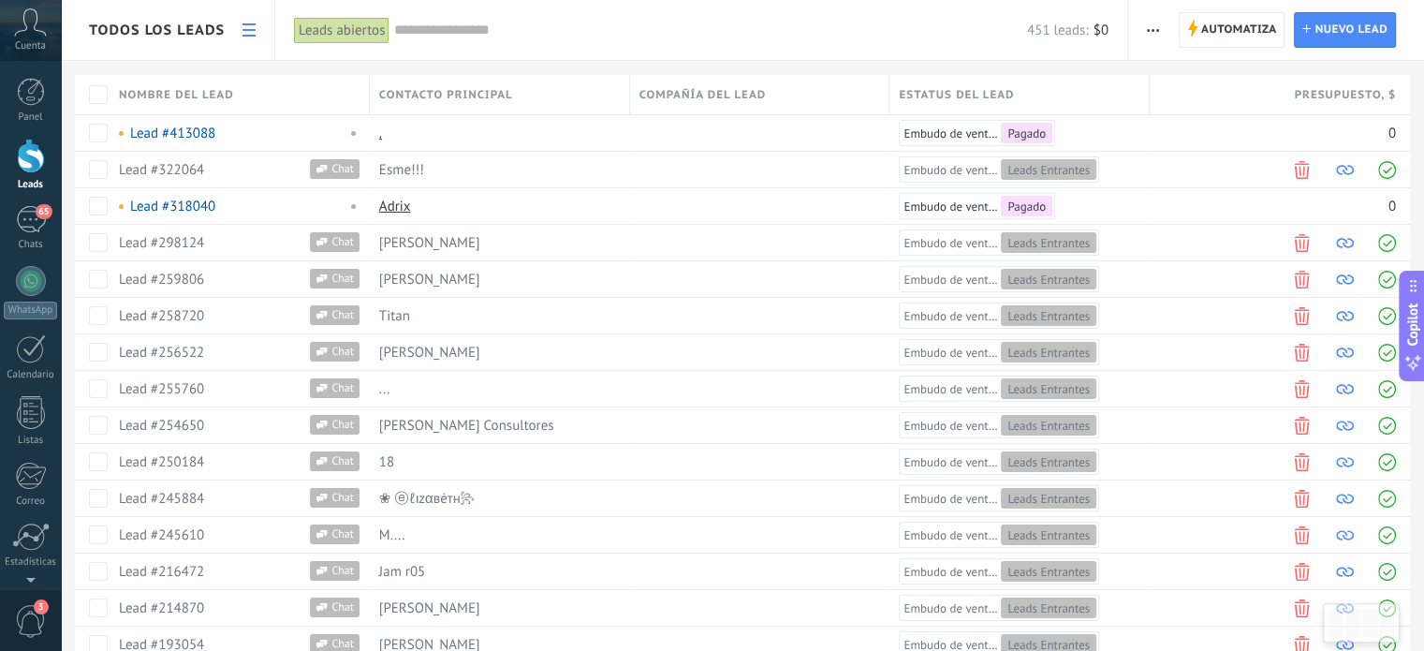
click at [168, 35] on span "Todos los leads" at bounding box center [157, 31] width 136 height 18
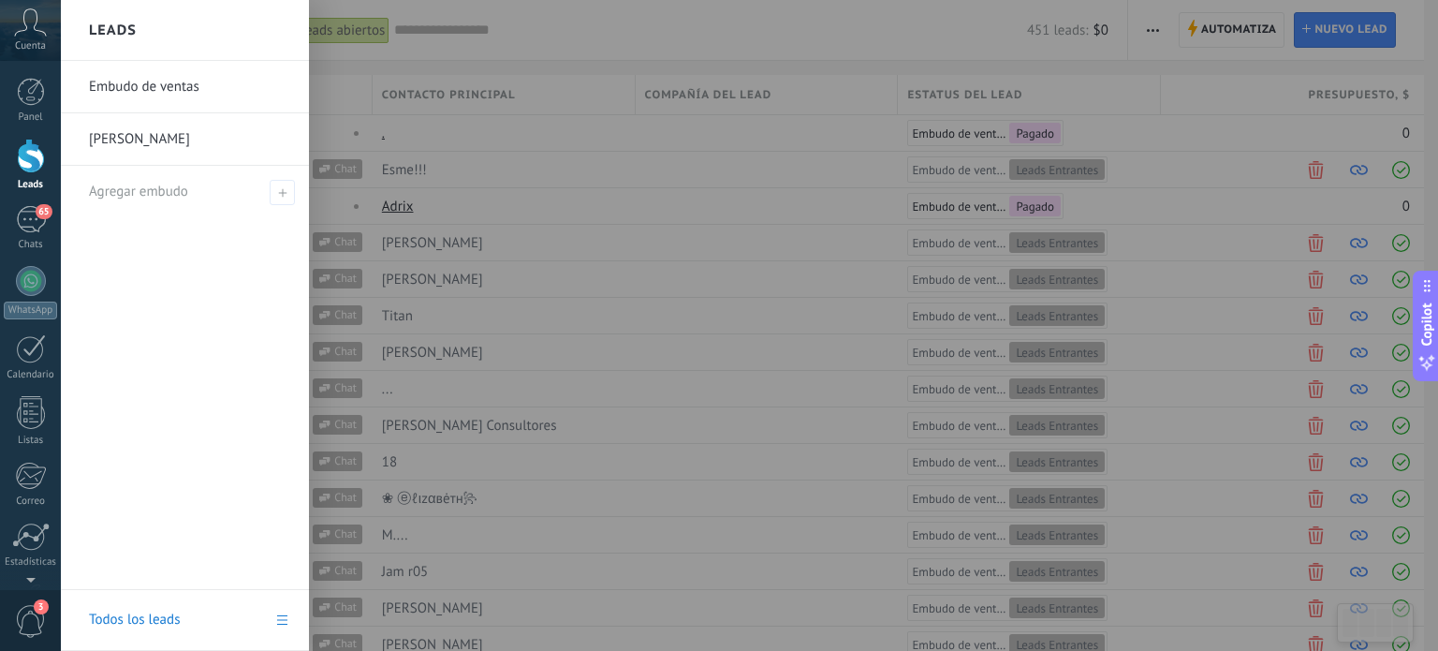
click at [149, 133] on link "[PERSON_NAME]" at bounding box center [189, 139] width 201 height 52
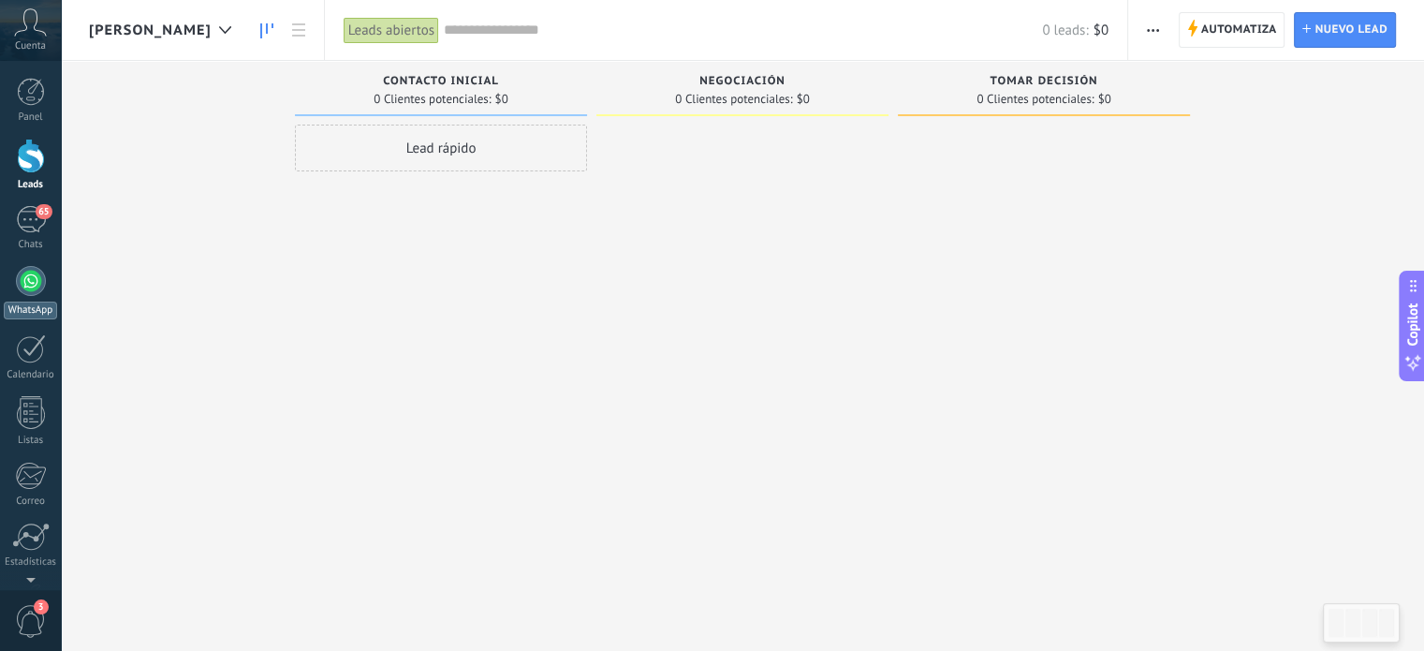
click at [16, 278] on div at bounding box center [31, 281] width 30 height 30
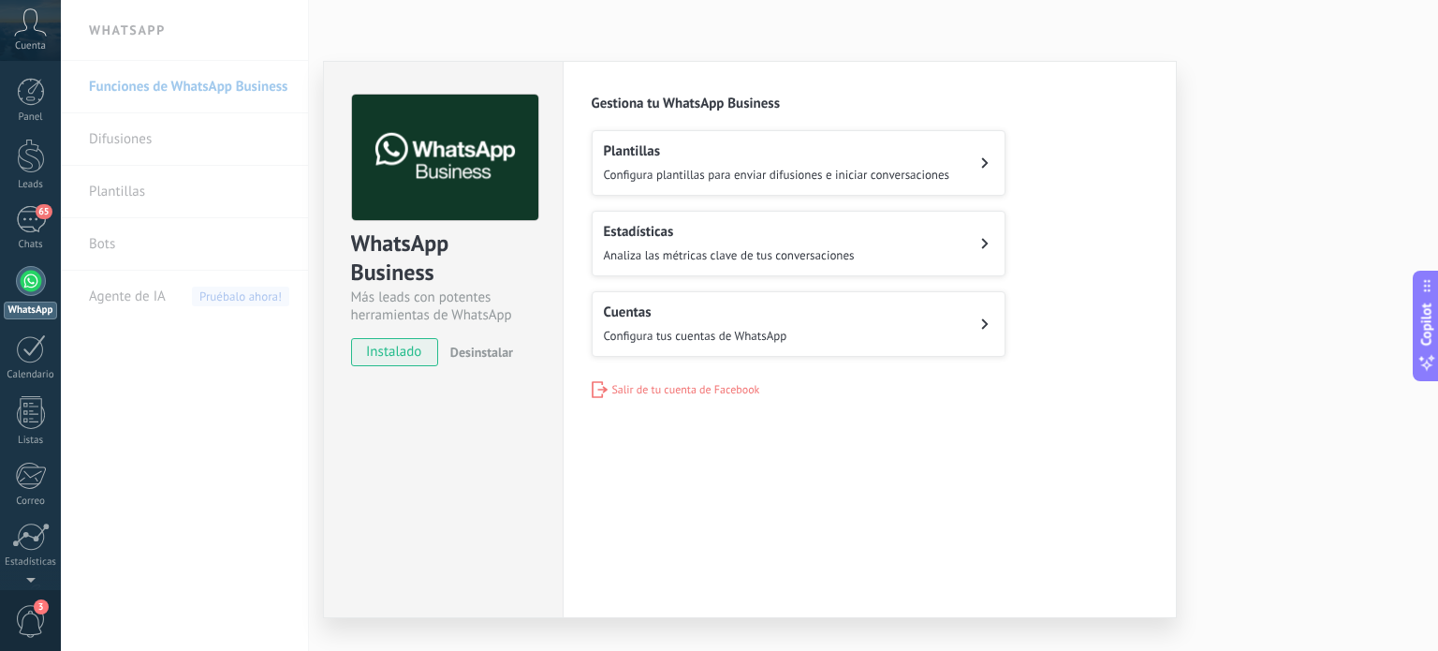
click at [1346, 212] on div "WhatsApp Business Más leads con potentes herramientas de WhatsApp instalado Des…" at bounding box center [749, 325] width 1377 height 651
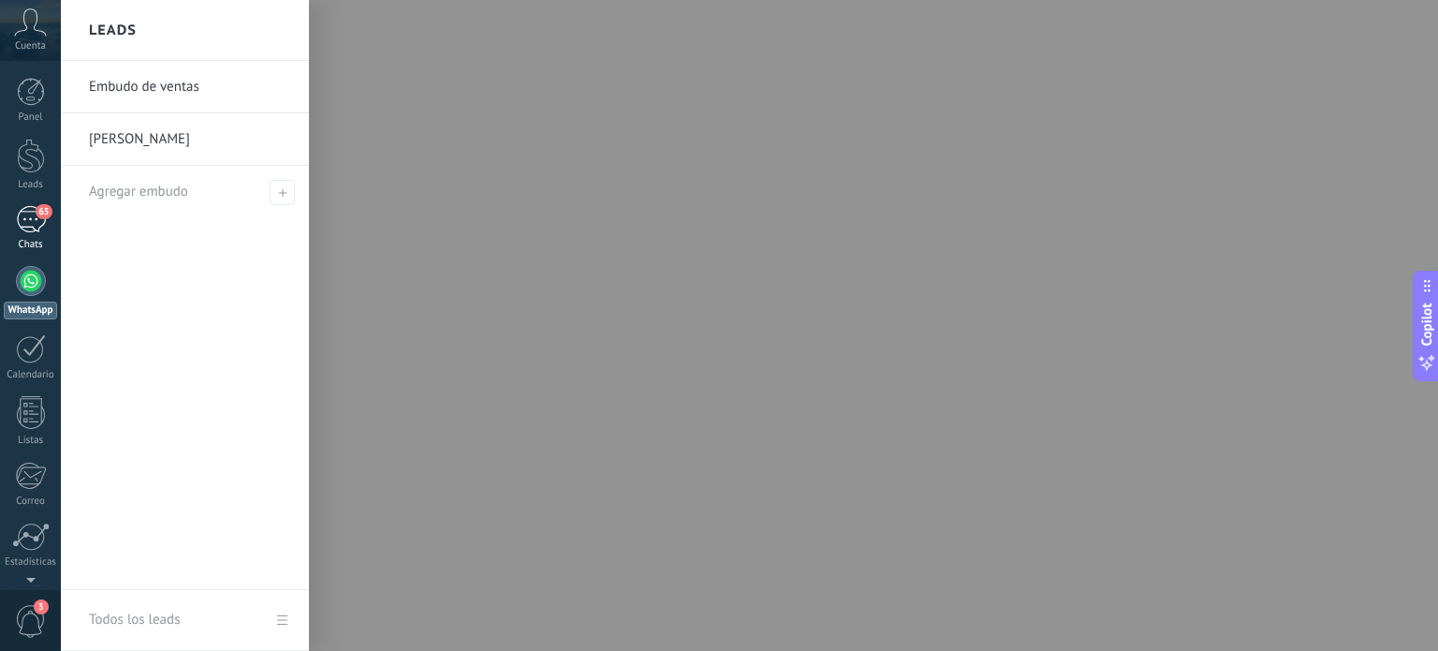
click at [26, 214] on div "65" at bounding box center [31, 219] width 30 height 27
